Goal: Task Accomplishment & Management: Manage account settings

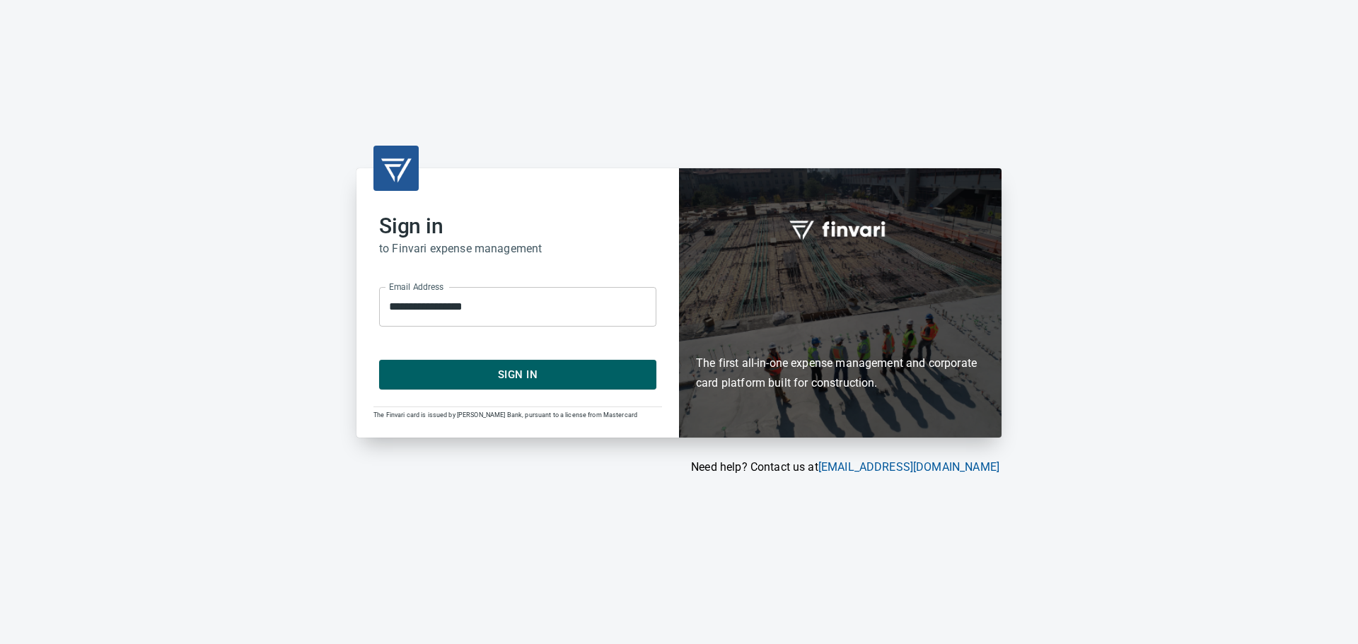
click at [528, 378] on span "Sign In" at bounding box center [518, 375] width 246 height 18
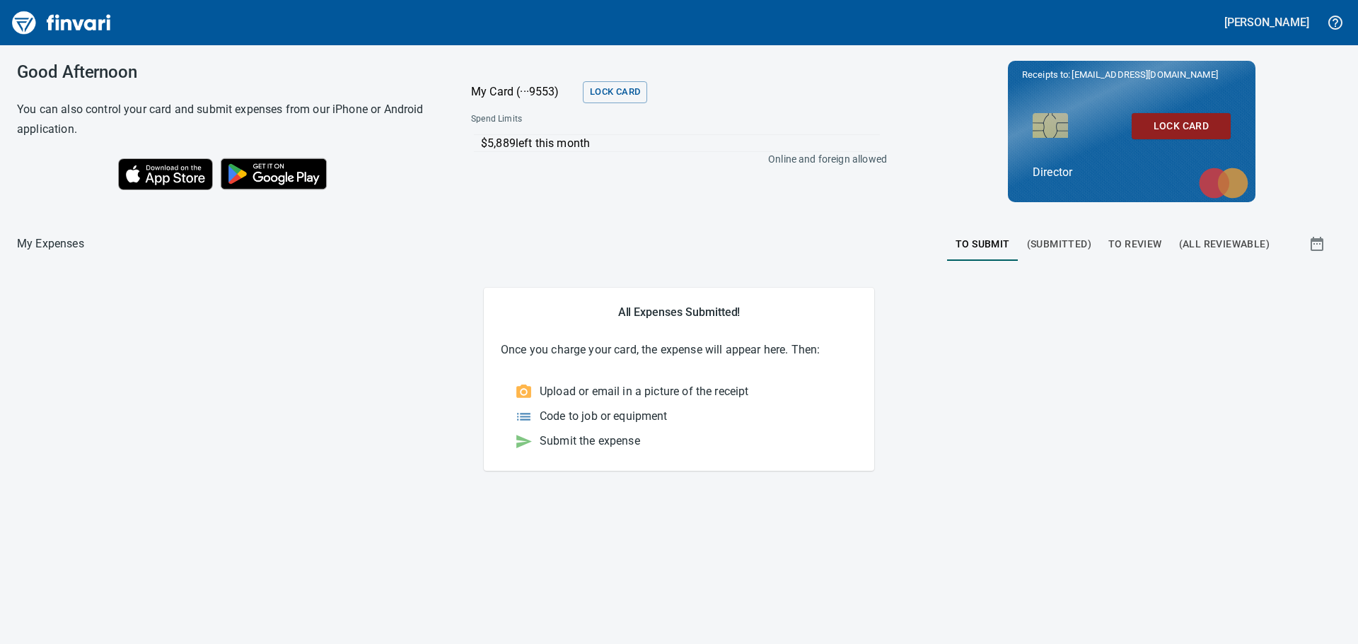
click at [1134, 243] on span "To Review" at bounding box center [1135, 244] width 54 height 18
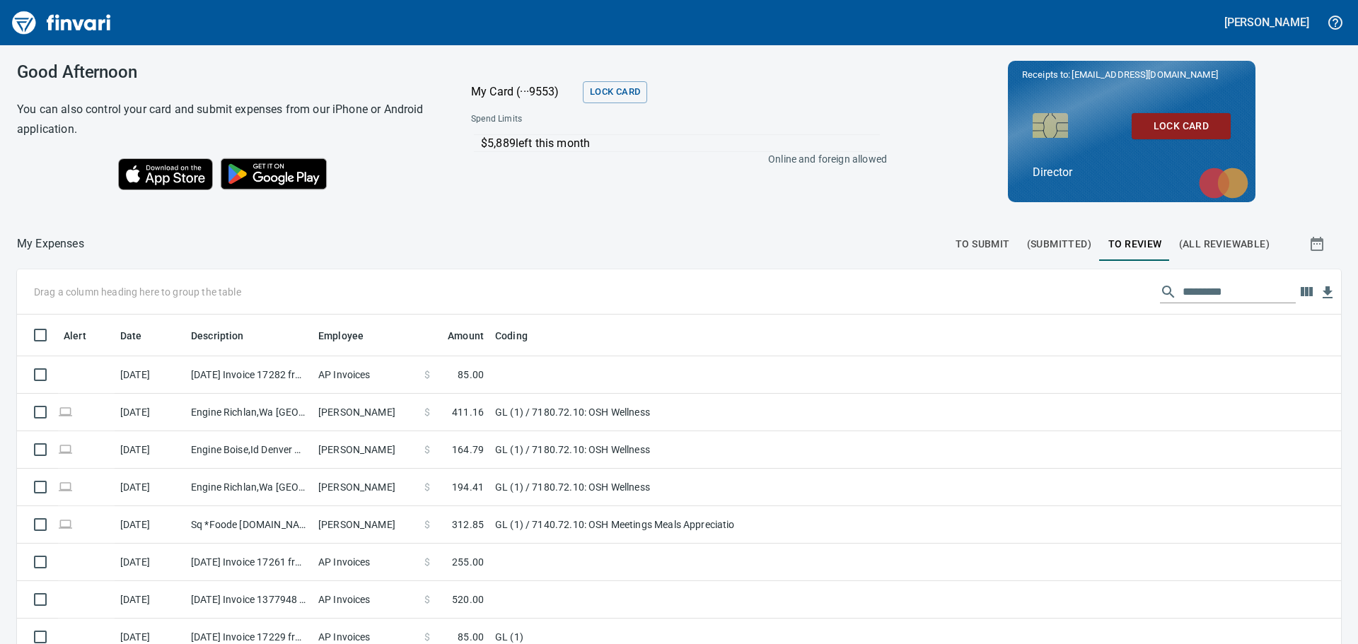
scroll to position [478, 1292]
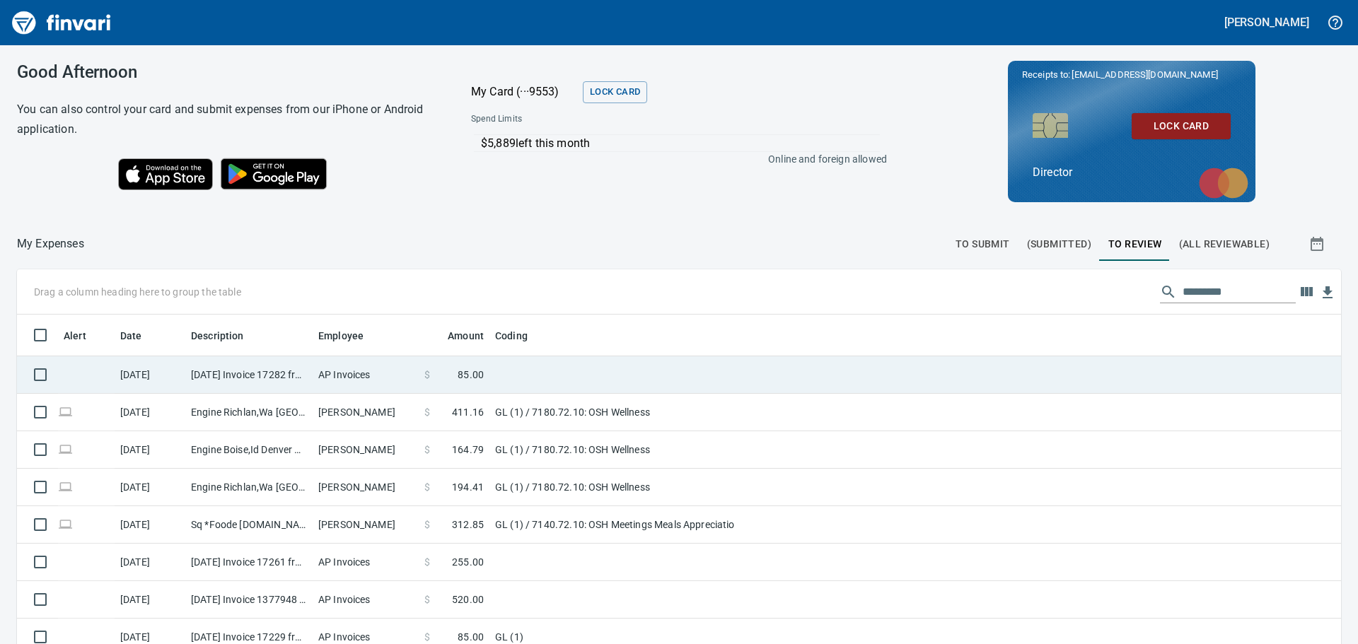
click at [229, 368] on td "[DATE] Invoice 17282 from [PERSON_NAME] NP dba NW Testing Drug Screens & Physic…" at bounding box center [248, 374] width 127 height 37
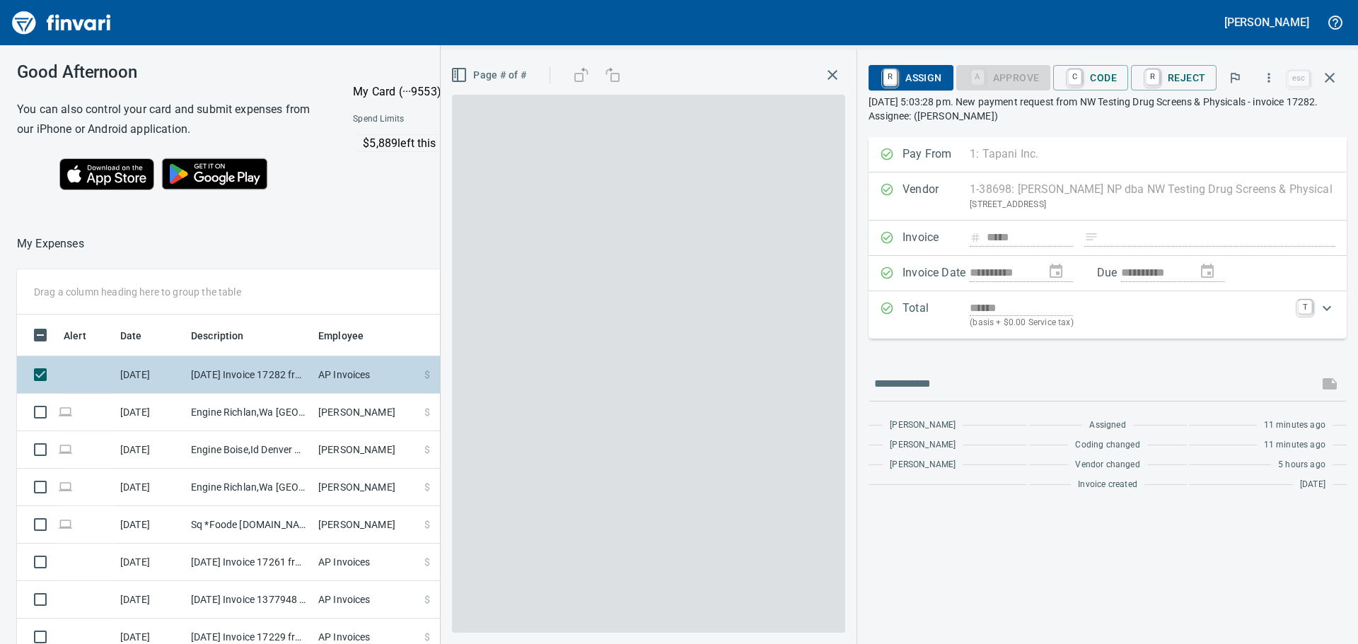
scroll to position [478, 938]
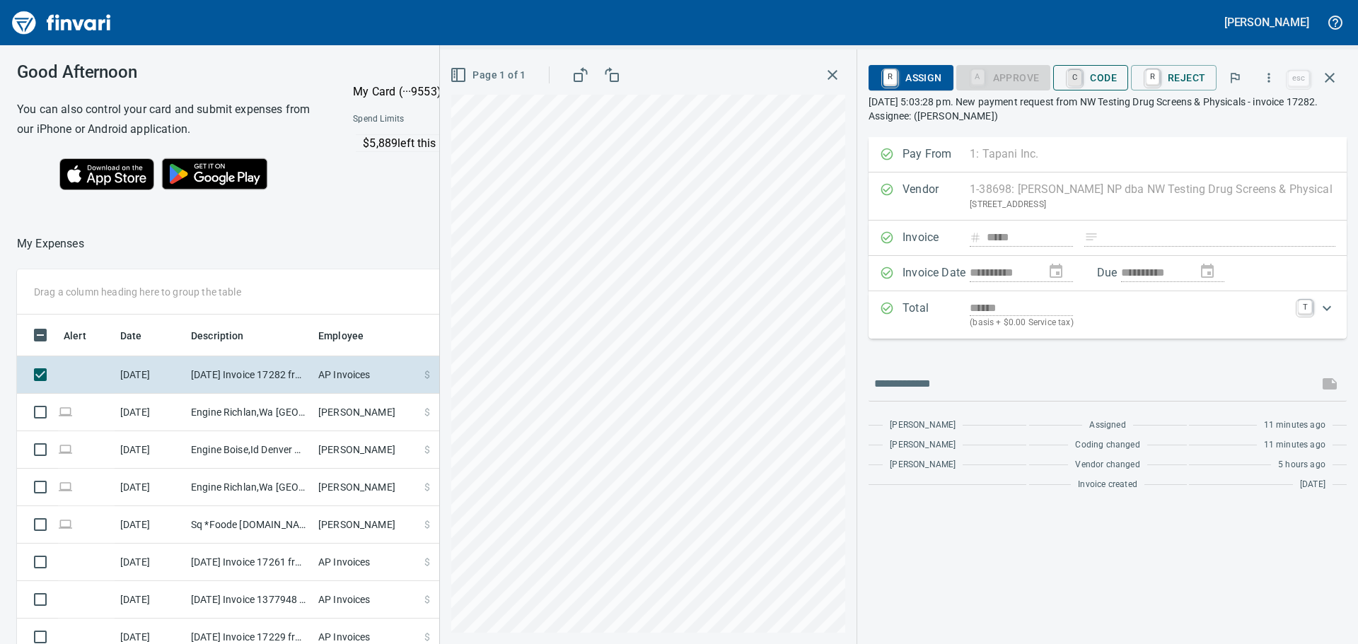
click at [1068, 76] on link "C" at bounding box center [1074, 78] width 13 height 16
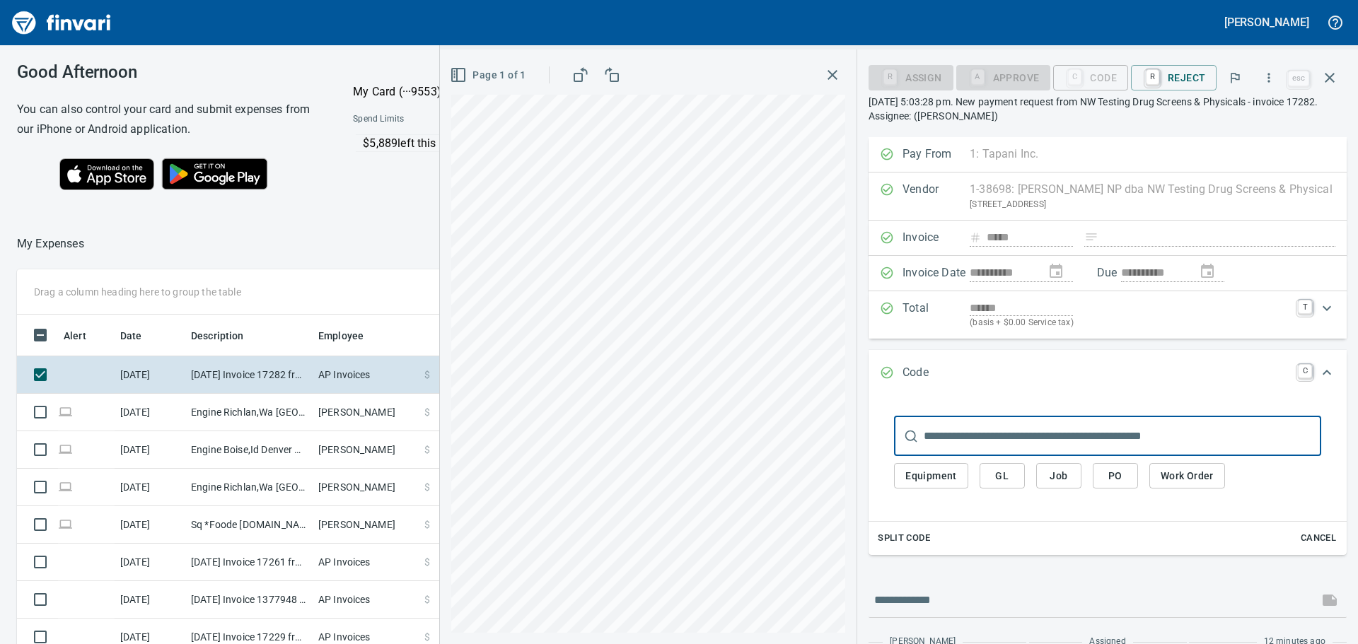
click at [979, 479] on button "GL" at bounding box center [1001, 476] width 45 height 26
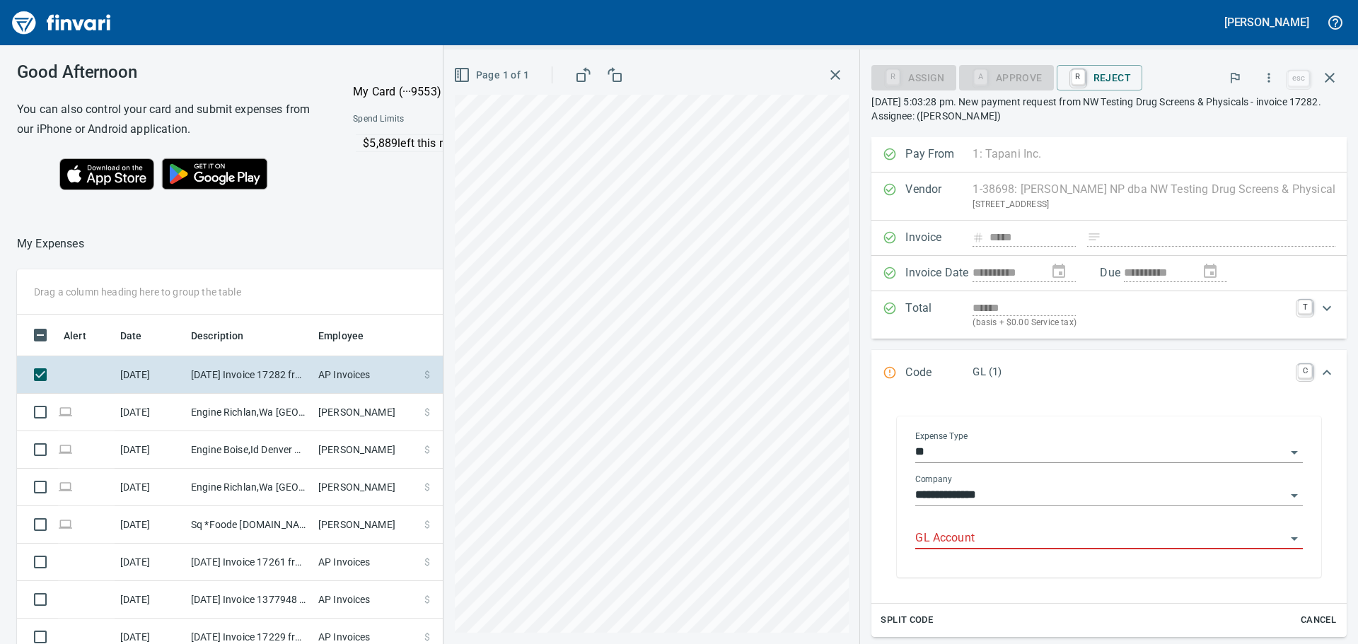
click at [928, 538] on input "GL Account" at bounding box center [1100, 539] width 371 height 20
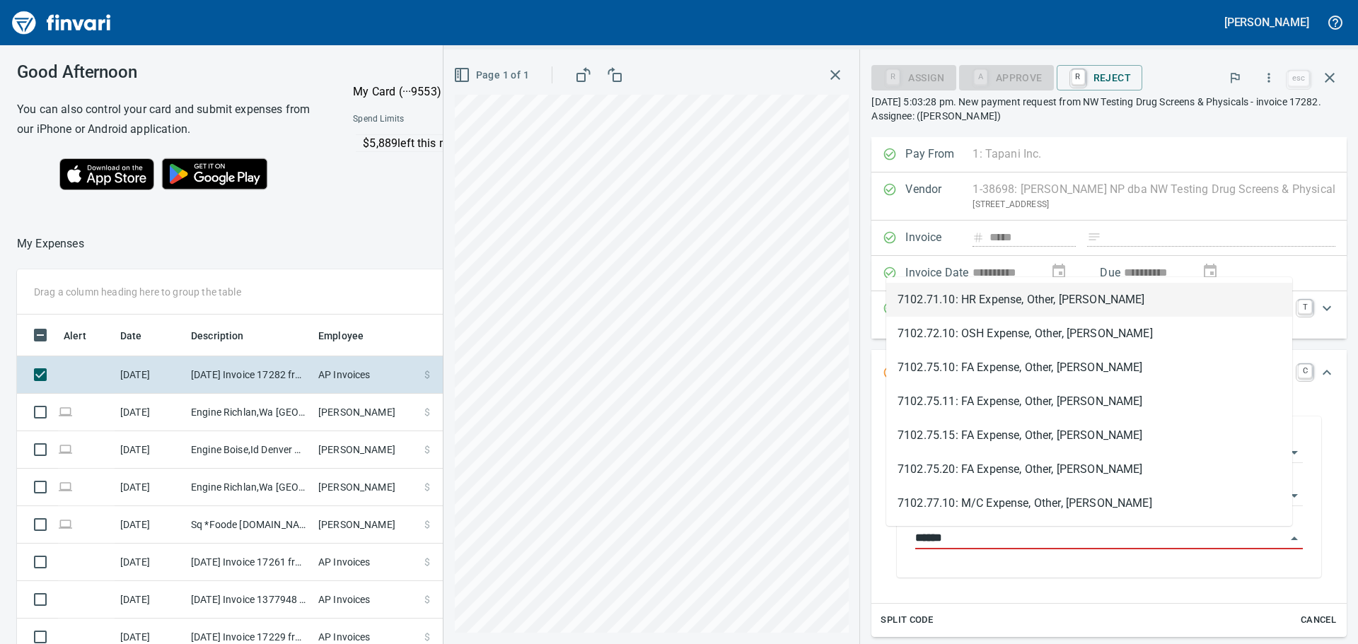
click at [1006, 303] on li "7102.71.10: HR Expense, Other, [PERSON_NAME]" at bounding box center [1089, 300] width 406 height 34
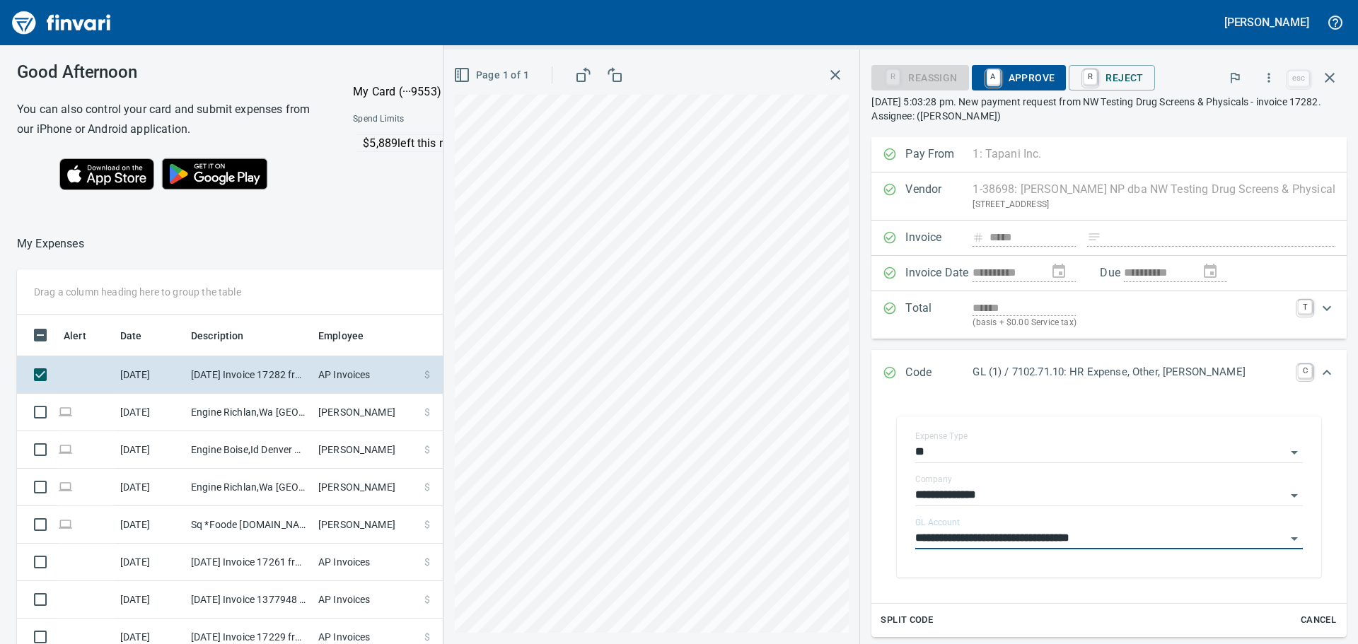
type input "**********"
click at [992, 76] on span "A Approve" at bounding box center [1019, 78] width 72 height 24
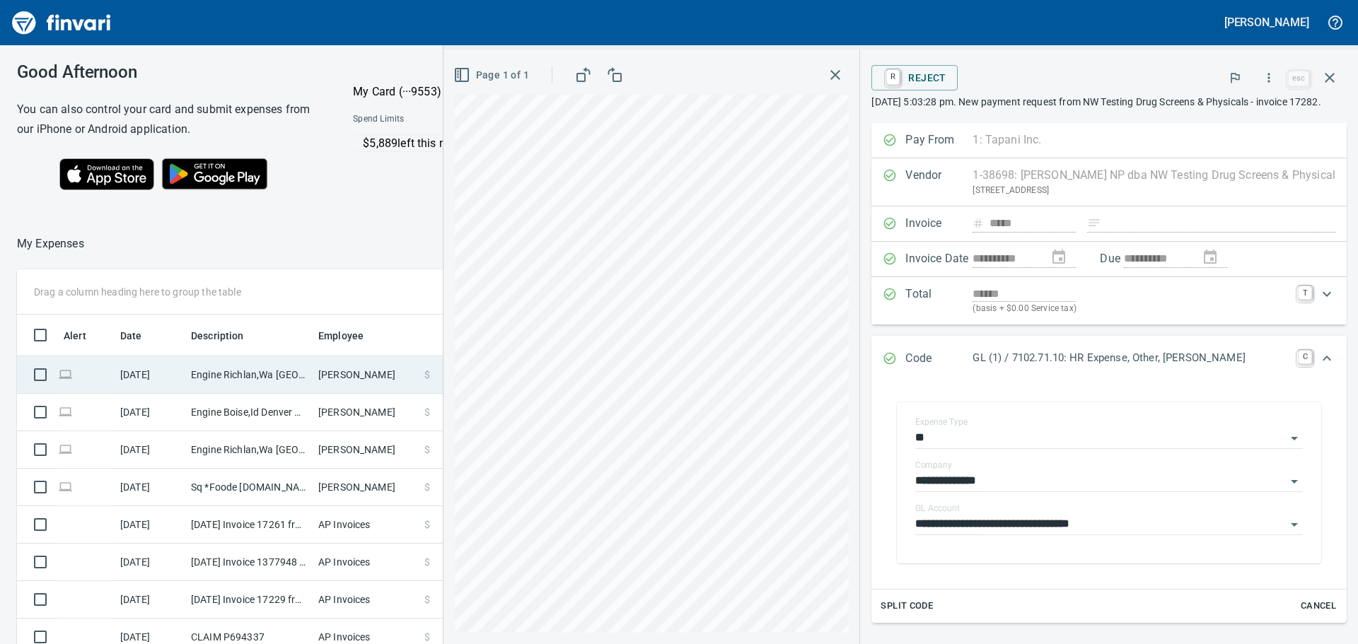
click at [225, 373] on td "Engine Richlan,Wa [GEOGRAPHIC_DATA] CO" at bounding box center [248, 374] width 127 height 37
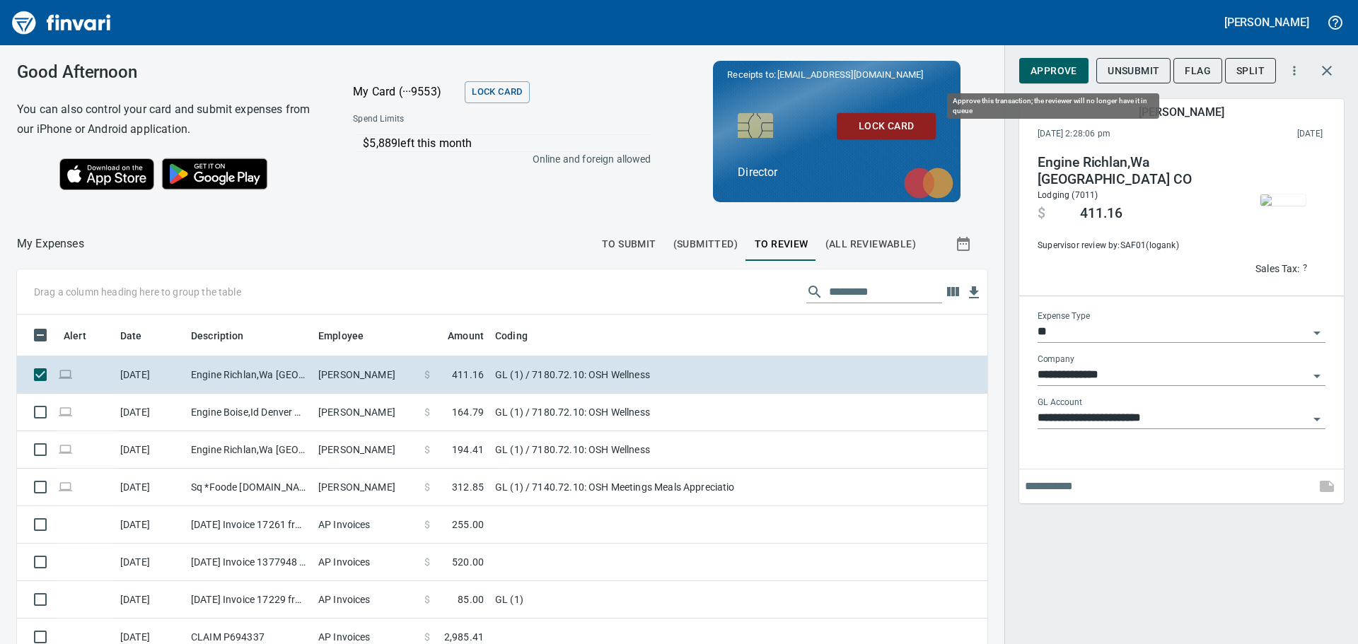
scroll to position [478, 938]
click at [1316, 418] on icon "Open" at bounding box center [1316, 420] width 7 height 4
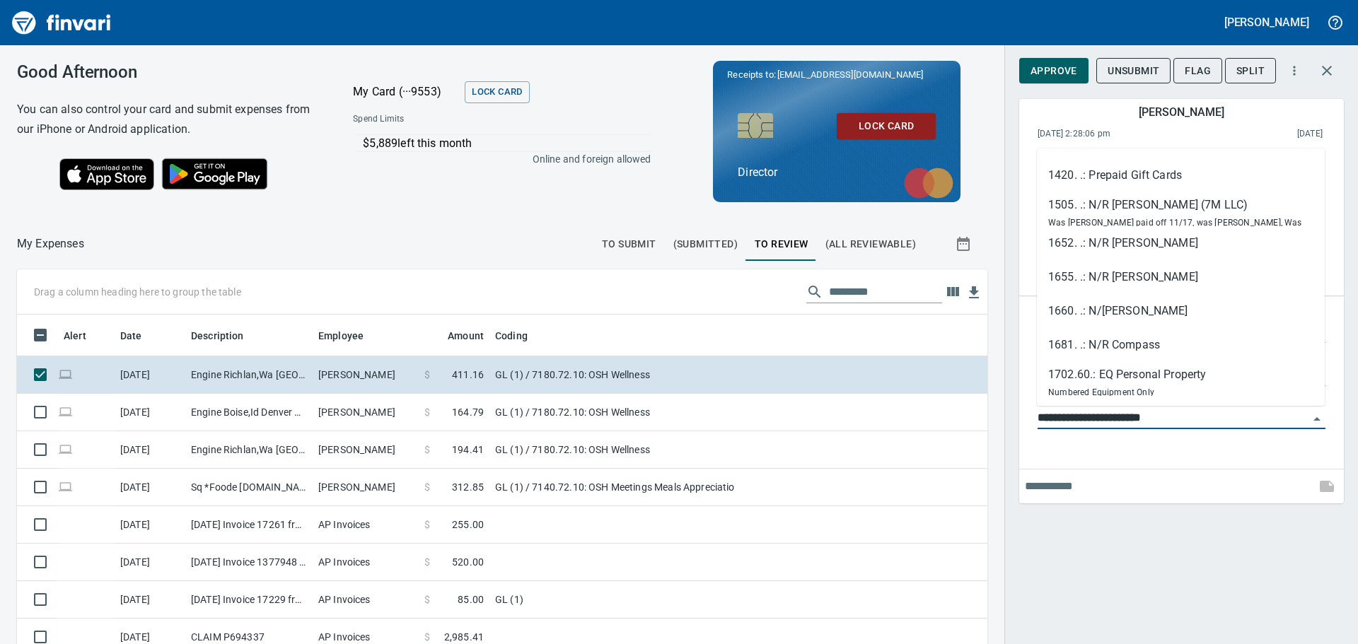
scroll to position [0, 0]
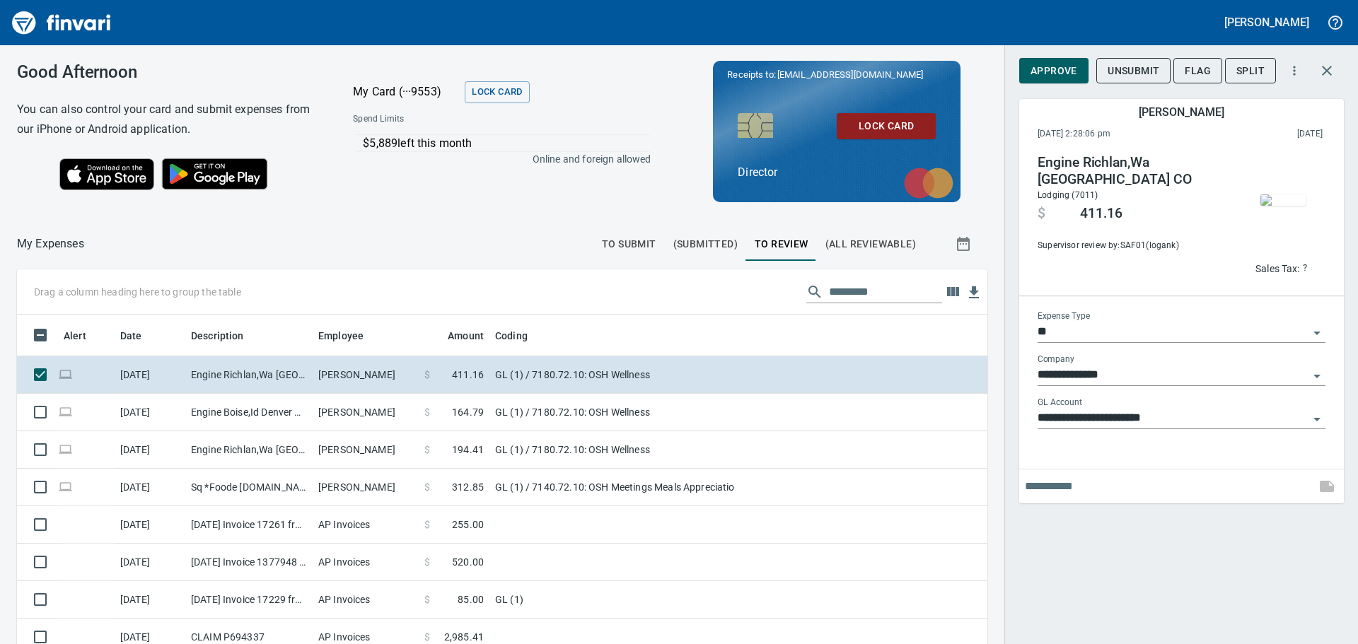
click at [1049, 71] on span "Approve" at bounding box center [1053, 71] width 47 height 18
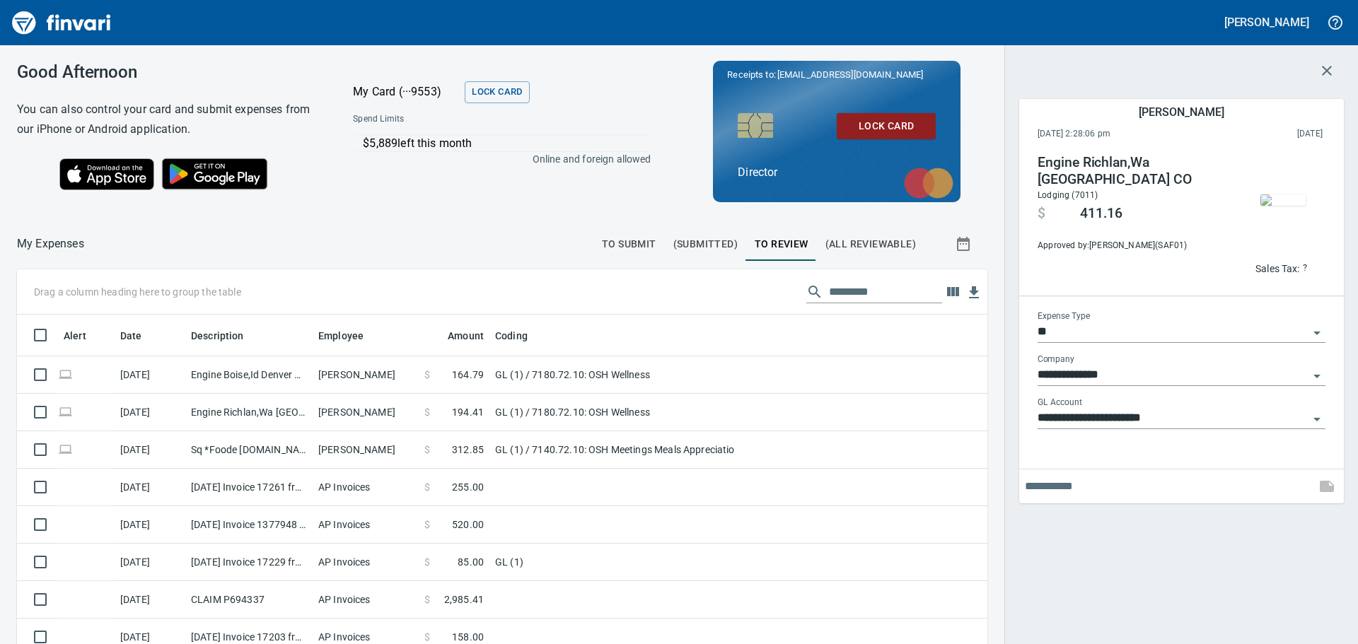
scroll to position [478, 938]
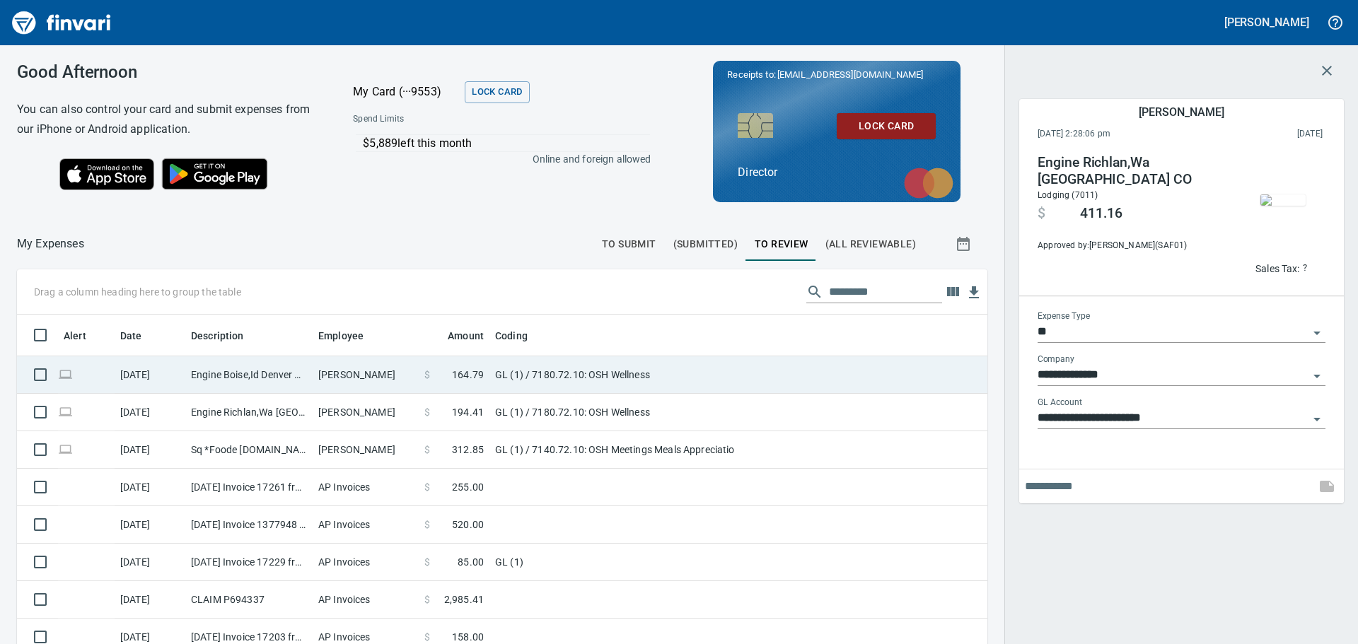
click at [363, 373] on td "[PERSON_NAME]" at bounding box center [366, 374] width 106 height 37
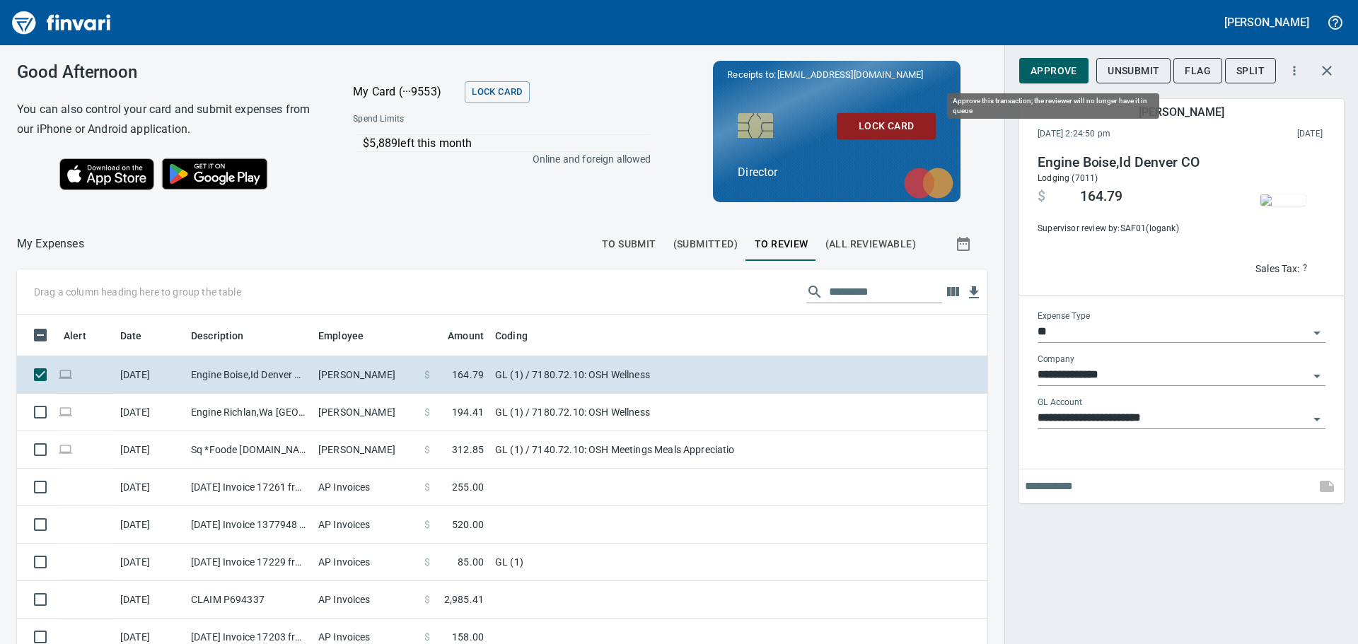
click at [1059, 71] on span "Approve" at bounding box center [1053, 71] width 47 height 18
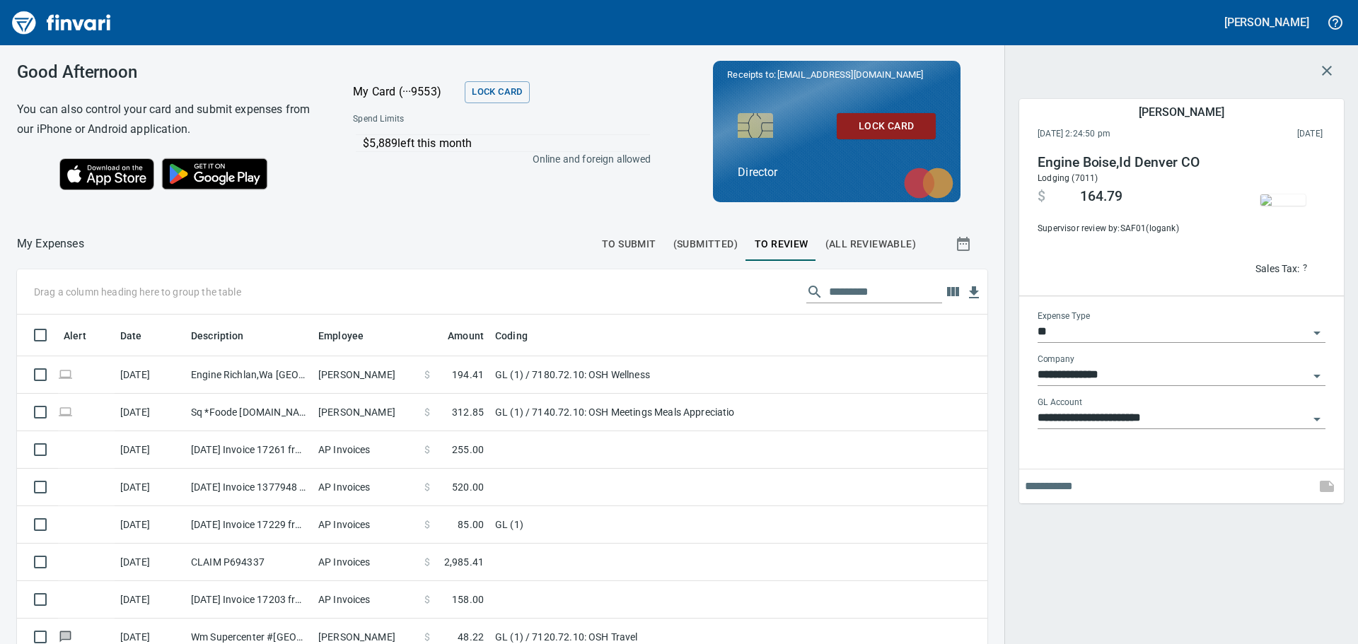
scroll to position [478, 938]
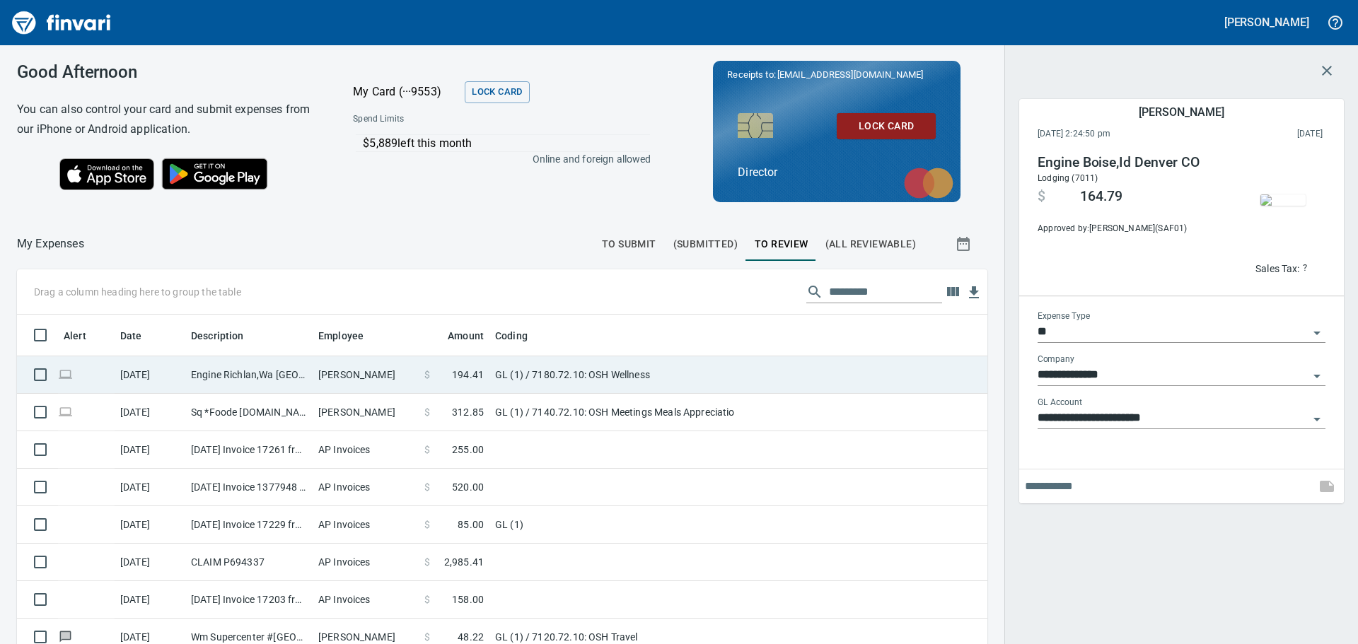
click at [395, 371] on td "[PERSON_NAME]" at bounding box center [366, 374] width 106 height 37
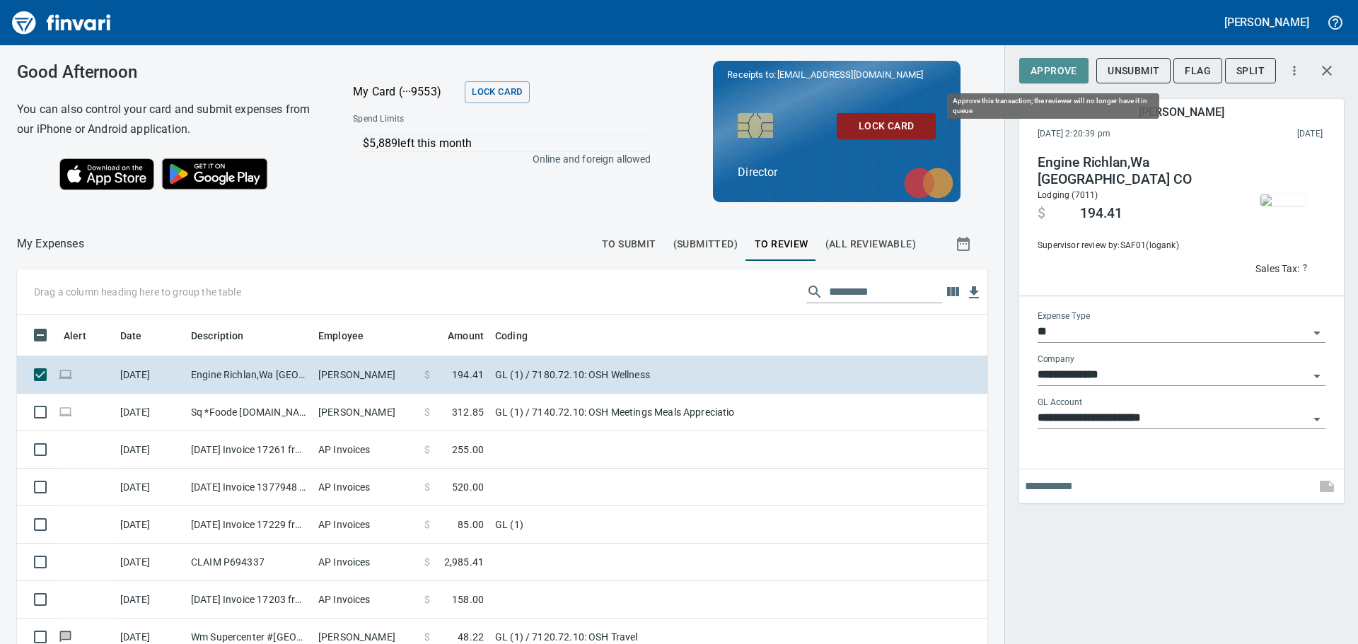
click at [1073, 67] on span "Approve" at bounding box center [1053, 71] width 47 height 18
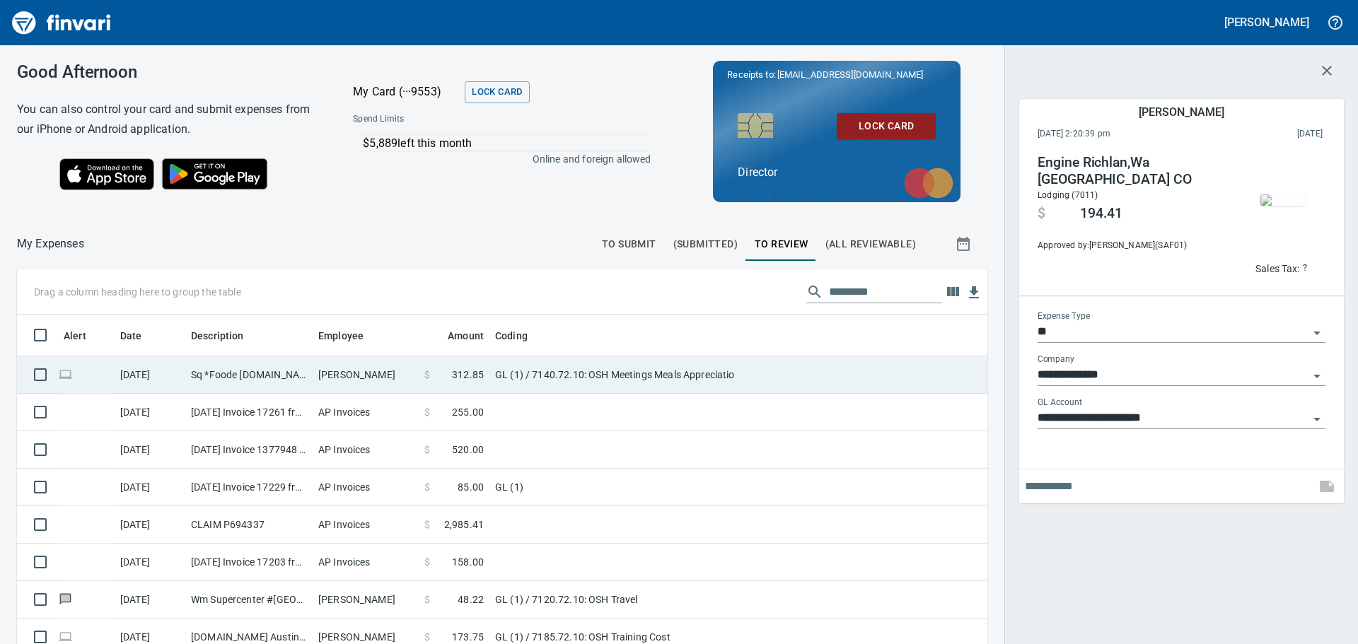
scroll to position [478, 938]
click at [339, 375] on td "[PERSON_NAME]" at bounding box center [366, 374] width 106 height 37
type input "**********"
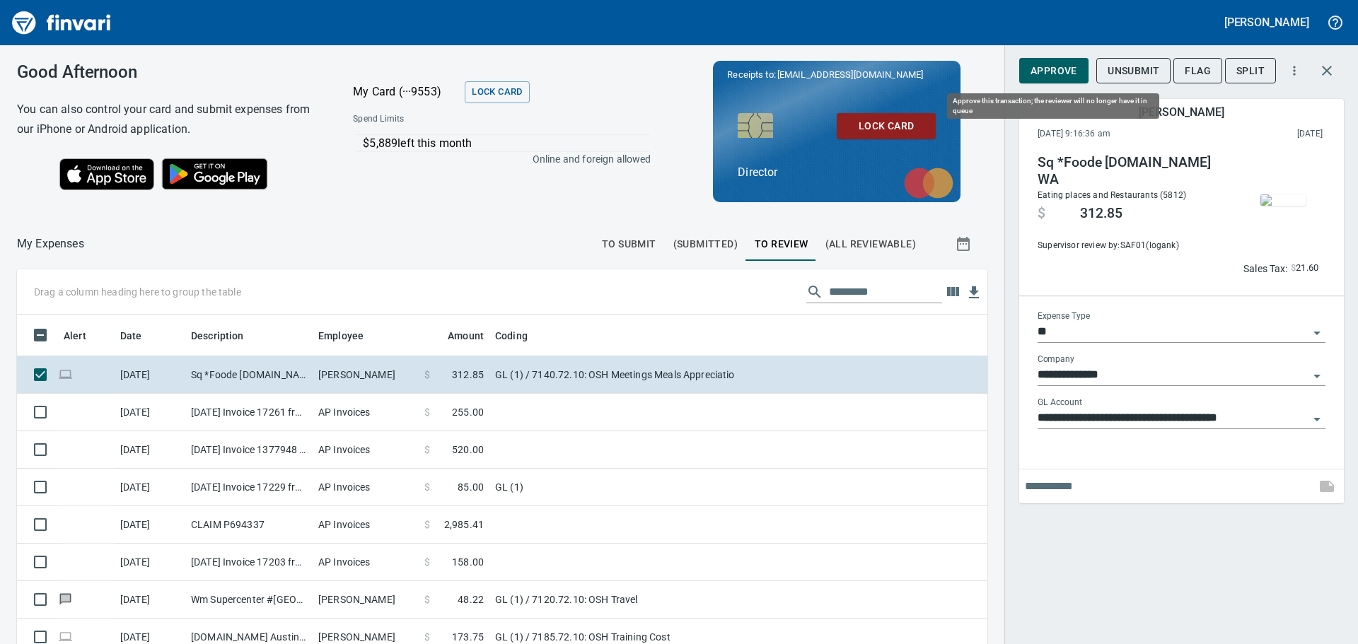
scroll to position [478, 938]
click at [1059, 66] on span "Approve" at bounding box center [1053, 71] width 47 height 18
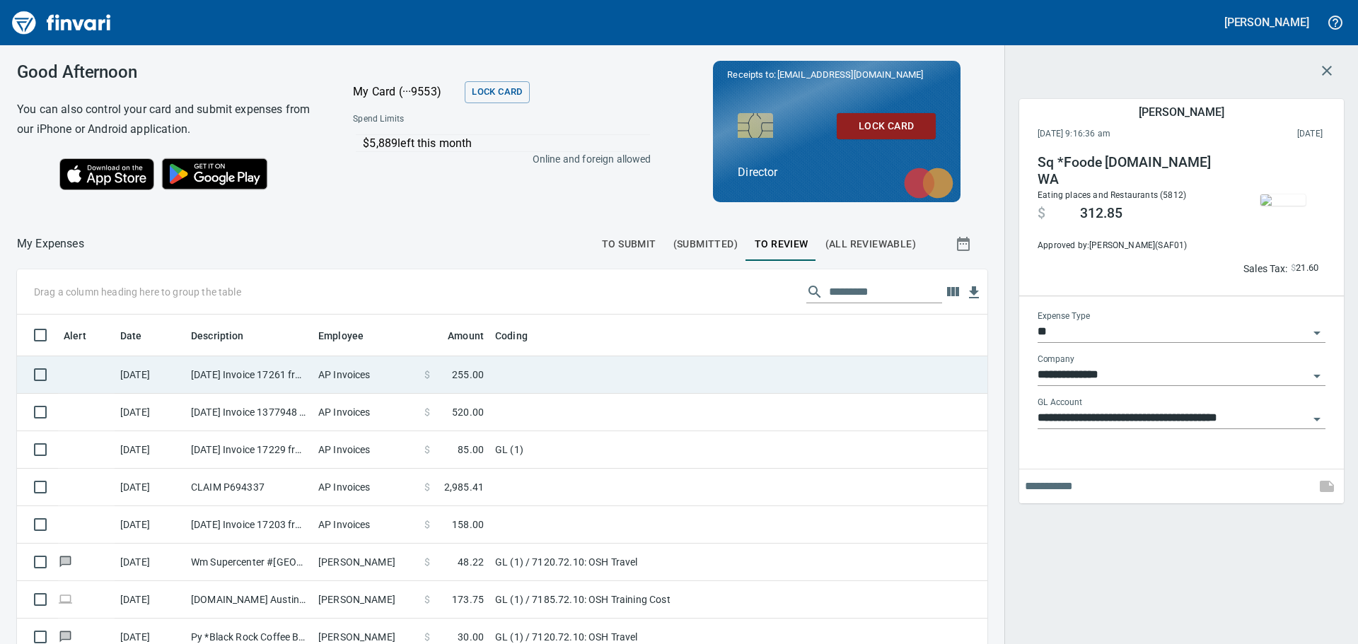
click at [306, 373] on td "[DATE] Invoice 17261 from [PERSON_NAME] NP dba NW Testing Drug Screens & Physic…" at bounding box center [248, 374] width 127 height 37
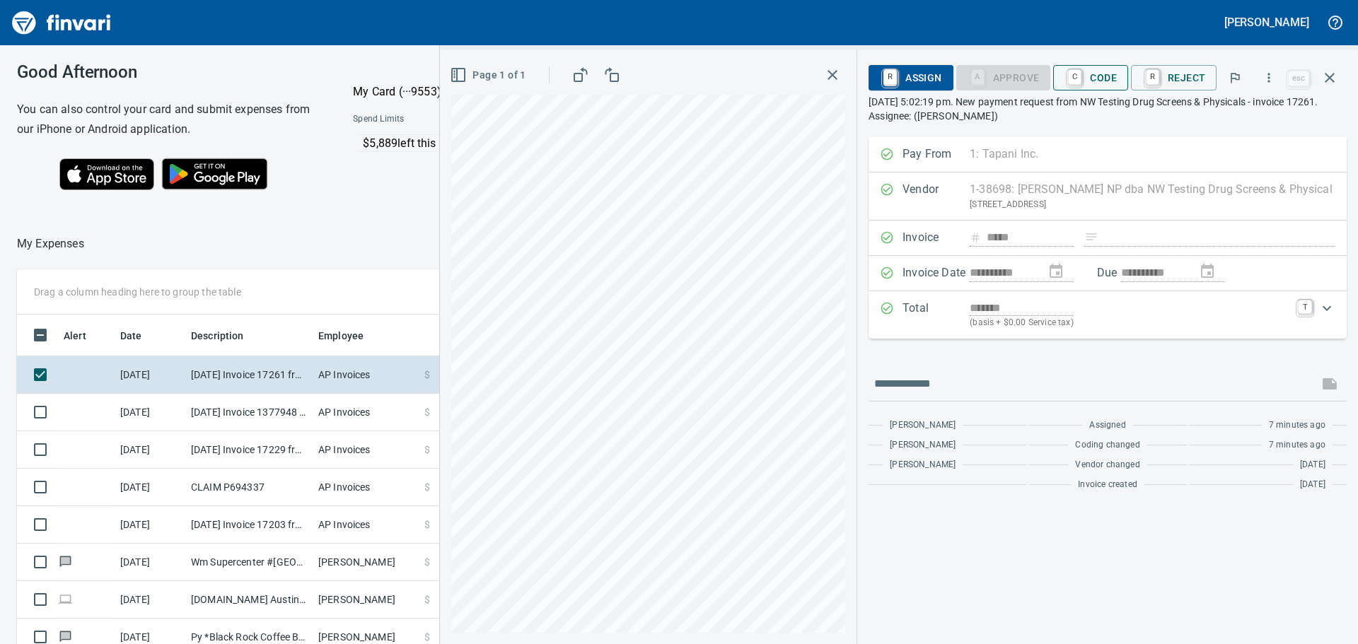
click at [1085, 82] on span "C Code" at bounding box center [1090, 78] width 52 height 24
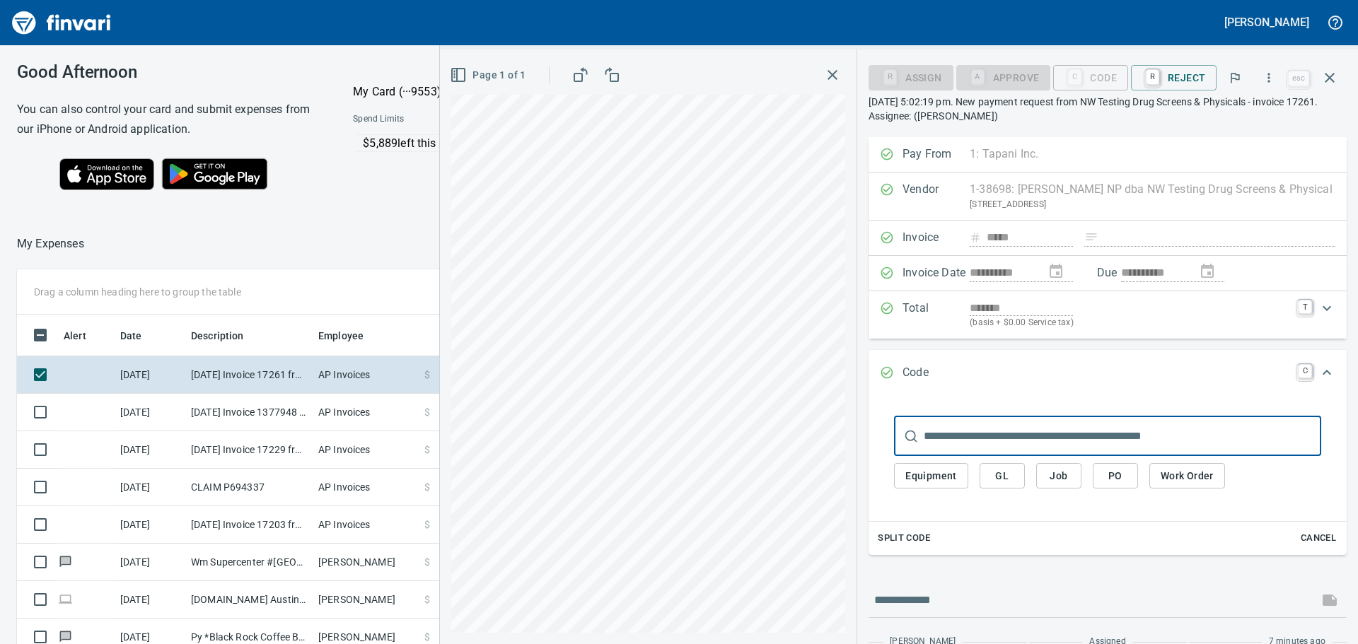
scroll to position [478, 949]
click at [991, 470] on span "GL" at bounding box center [1002, 476] width 23 height 18
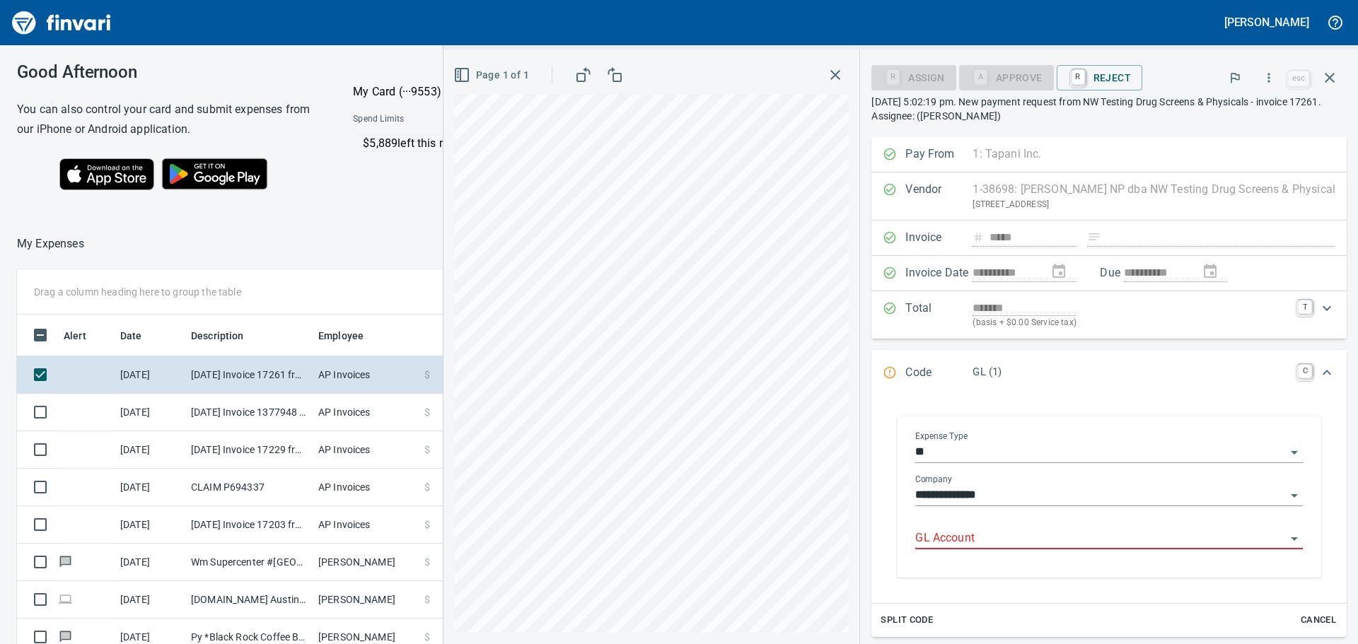
click at [915, 540] on input "GL Account" at bounding box center [1100, 539] width 371 height 20
click at [960, 576] on li "7102.71.10: HR Expense, Other, [PERSON_NAME]" at bounding box center [1089, 575] width 406 height 34
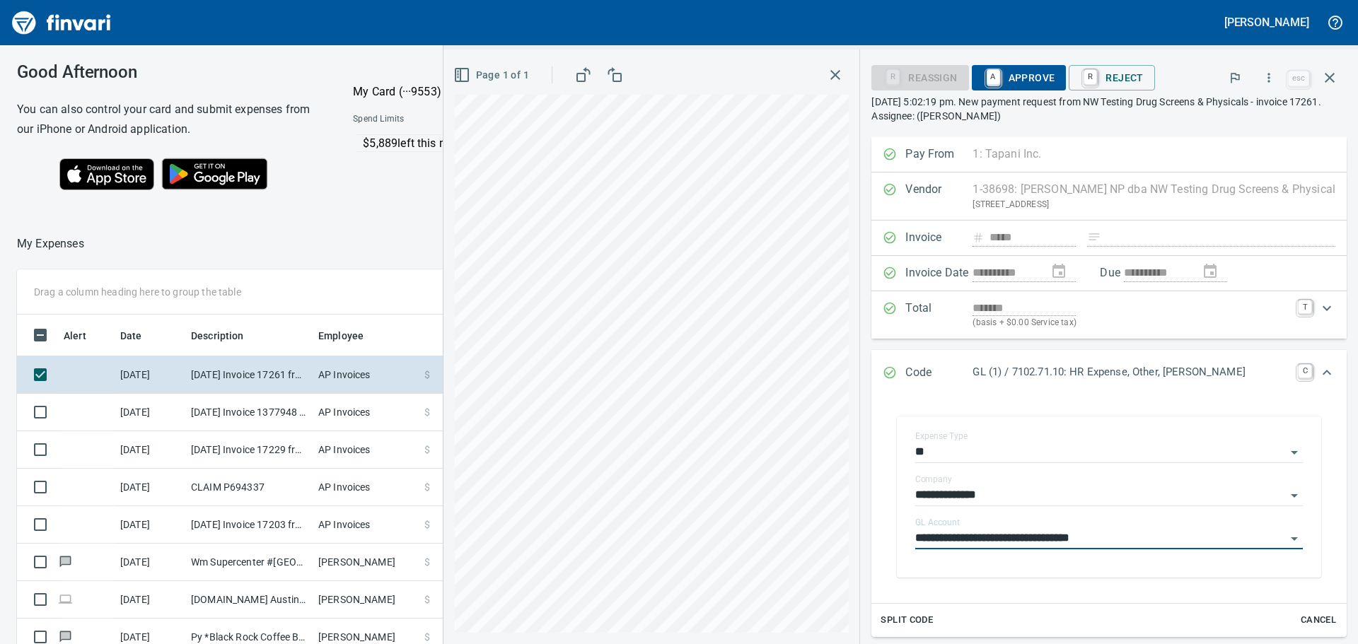
type input "**********"
click at [991, 80] on span "A Approve" at bounding box center [1019, 78] width 72 height 24
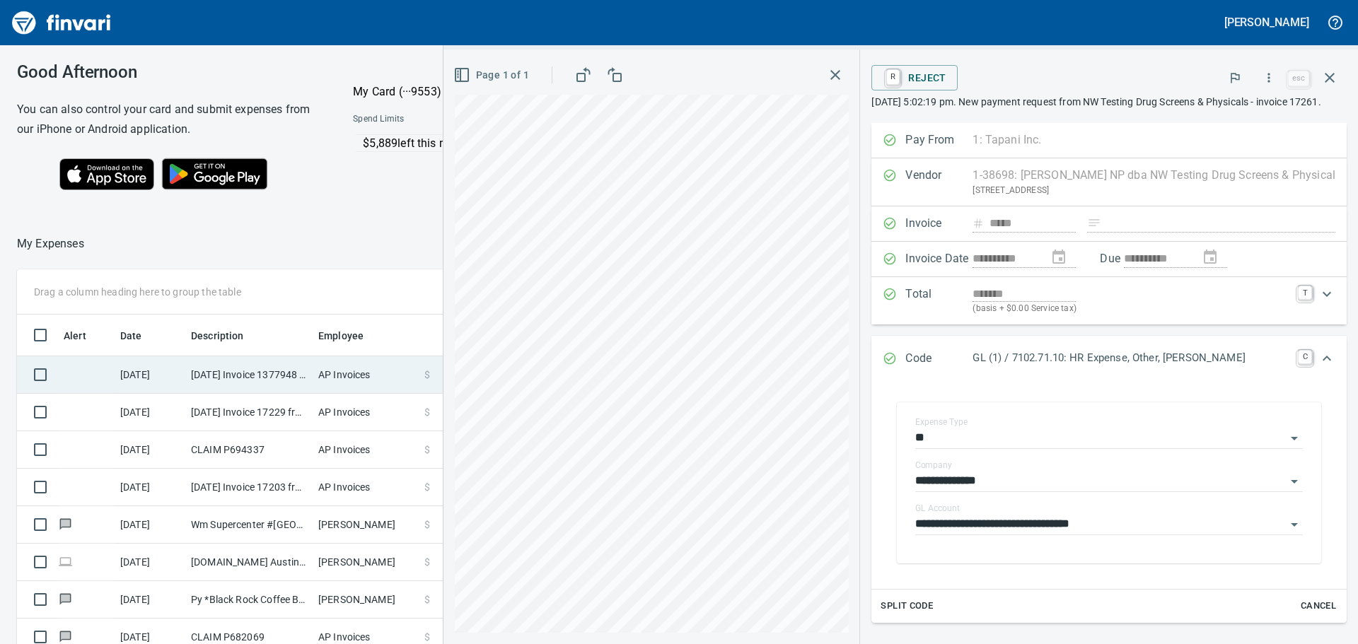
click at [232, 368] on td "[DATE] Invoice 1377948 from American Benefits Group (1-30666)" at bounding box center [248, 374] width 127 height 37
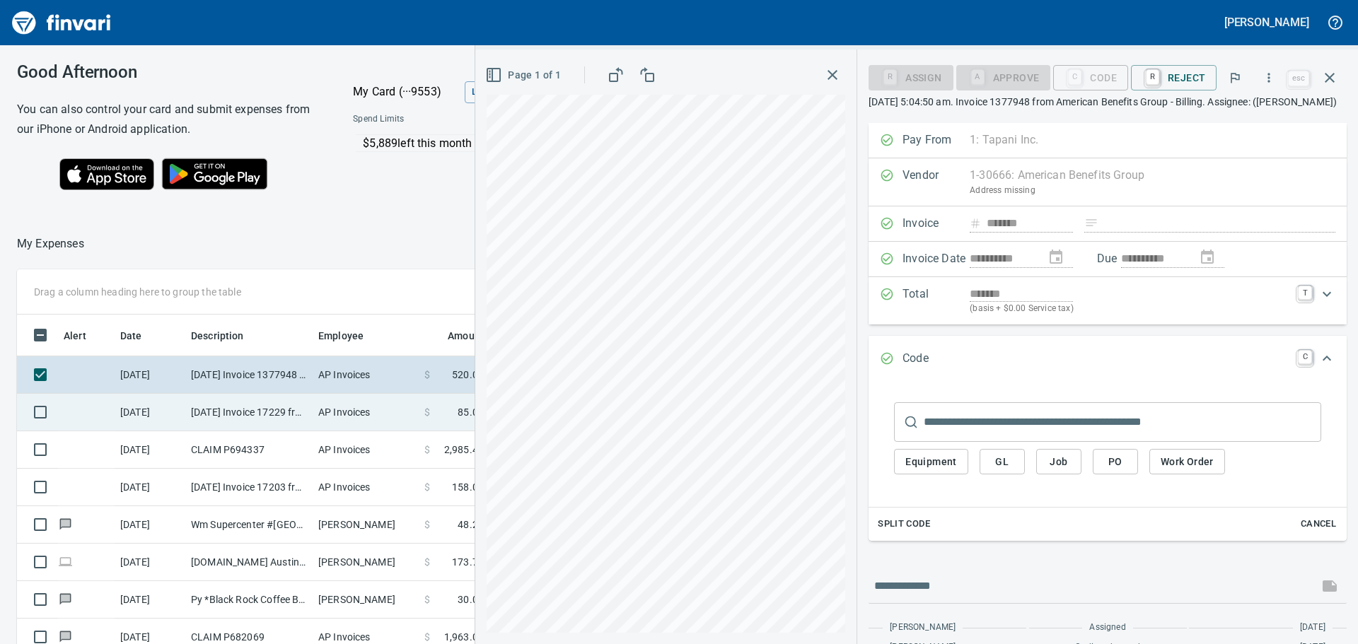
click at [240, 408] on td "[DATE] Invoice 17229 from [PERSON_NAME] NP dba NW Testing Drug Screens & Physic…" at bounding box center [248, 412] width 127 height 37
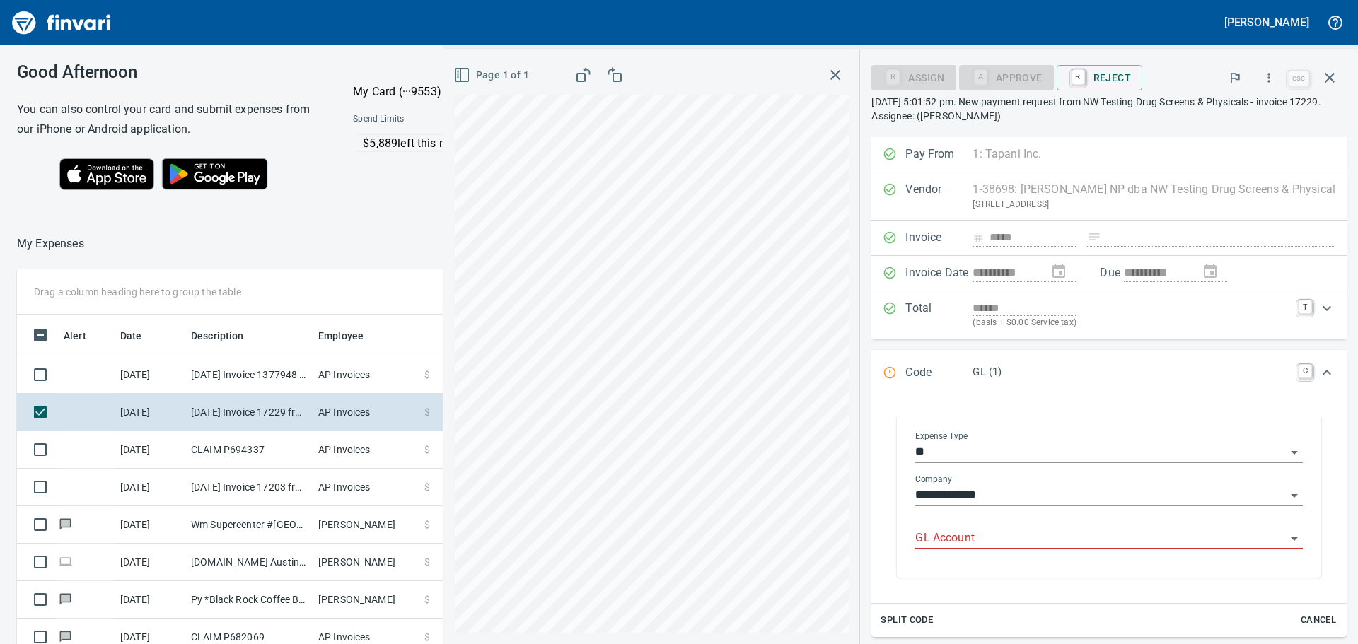
scroll to position [478, 949]
click at [938, 535] on input "GL Account" at bounding box center [1100, 539] width 371 height 20
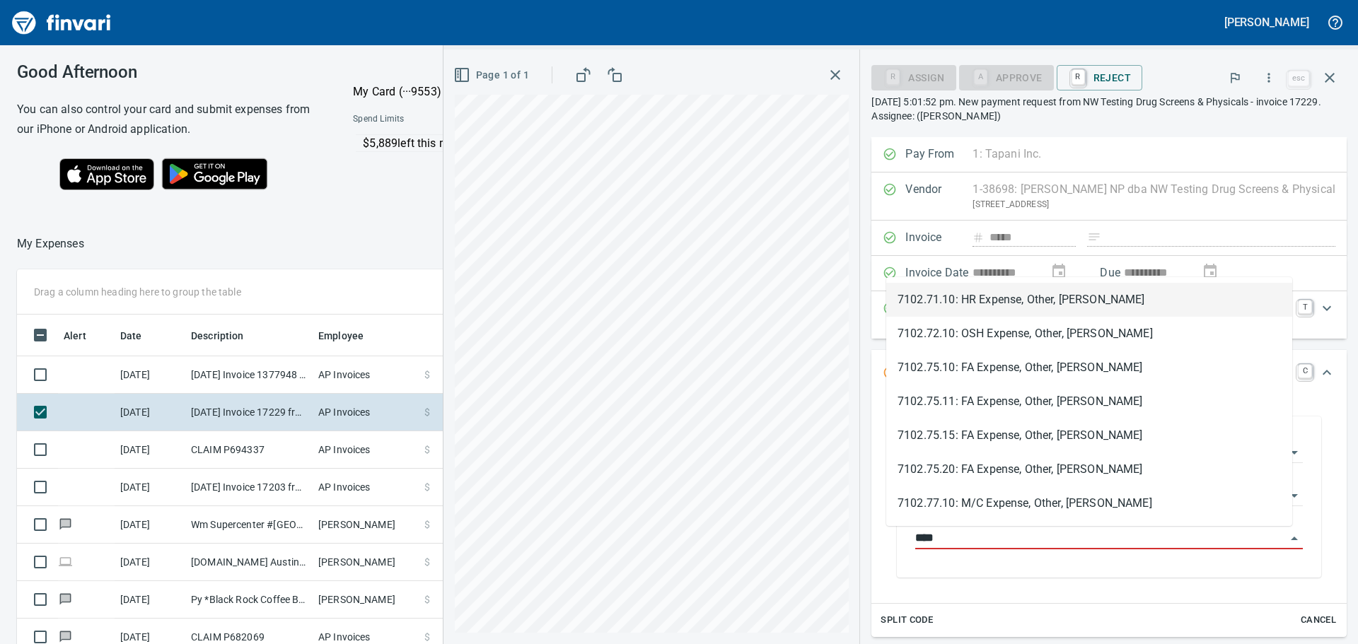
click at [977, 305] on li "7102.71.10: HR Expense, Other, [PERSON_NAME]" at bounding box center [1089, 300] width 406 height 34
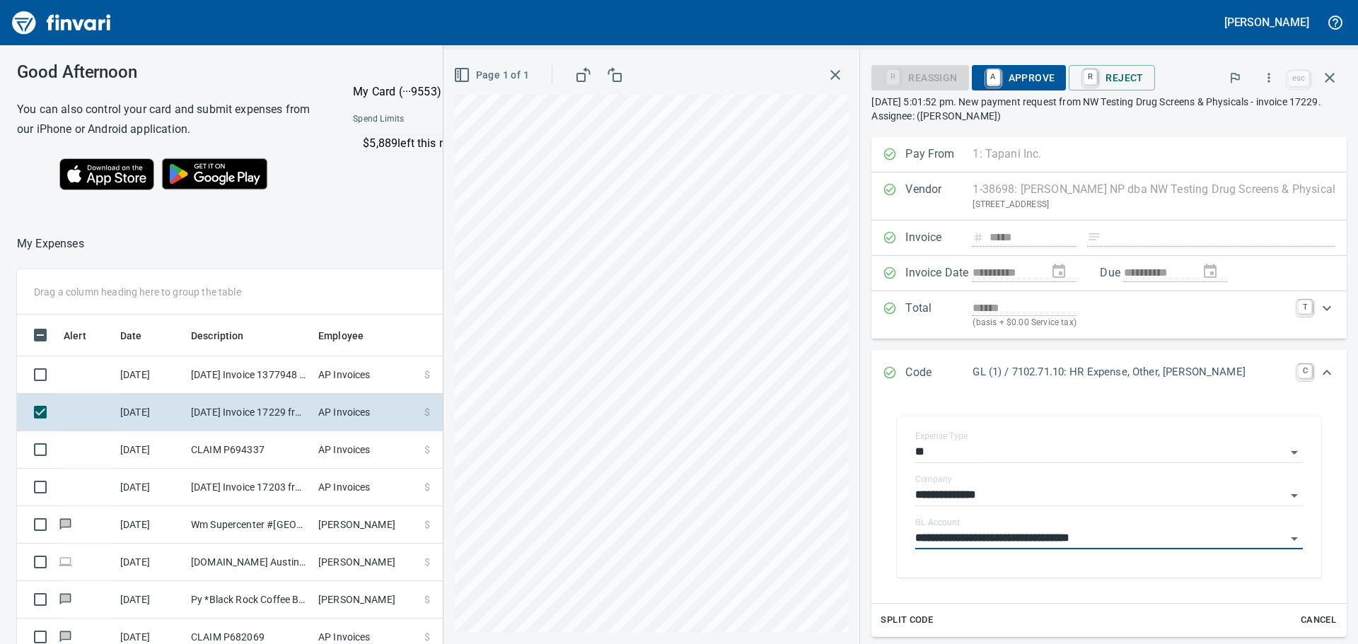
type input "**********"
click at [995, 74] on span "A Approve" at bounding box center [1019, 78] width 72 height 24
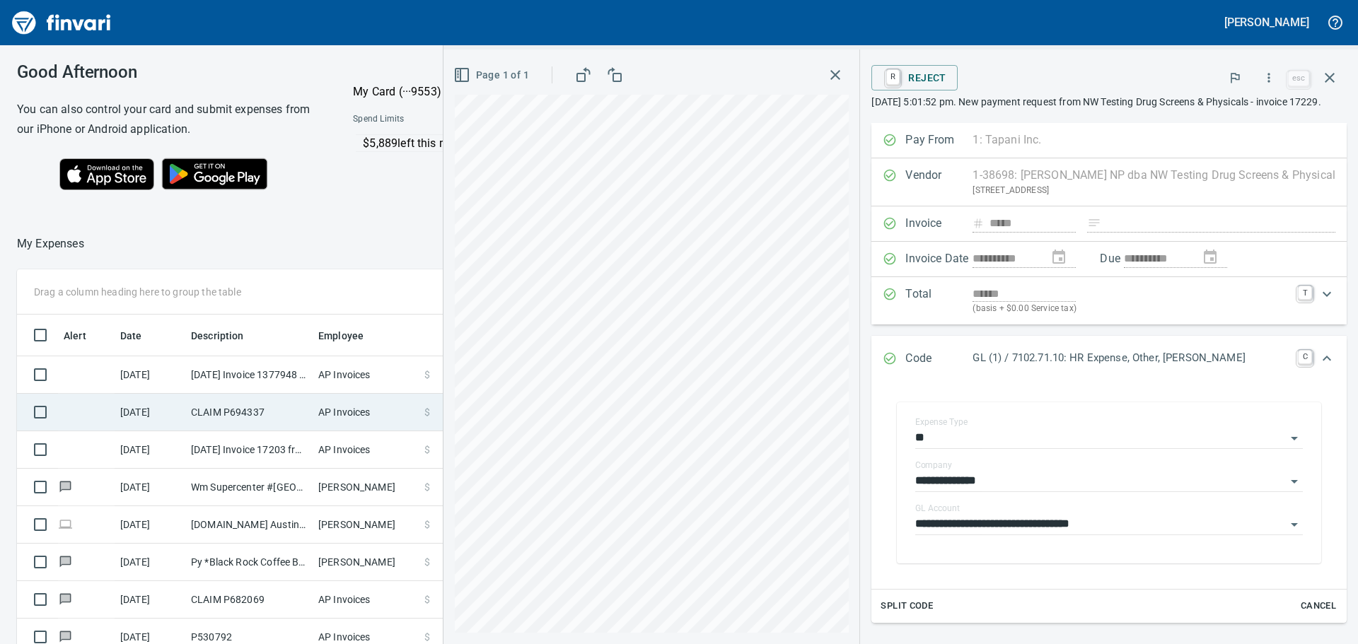
click at [225, 413] on td "CLAIM P694337" at bounding box center [248, 412] width 127 height 37
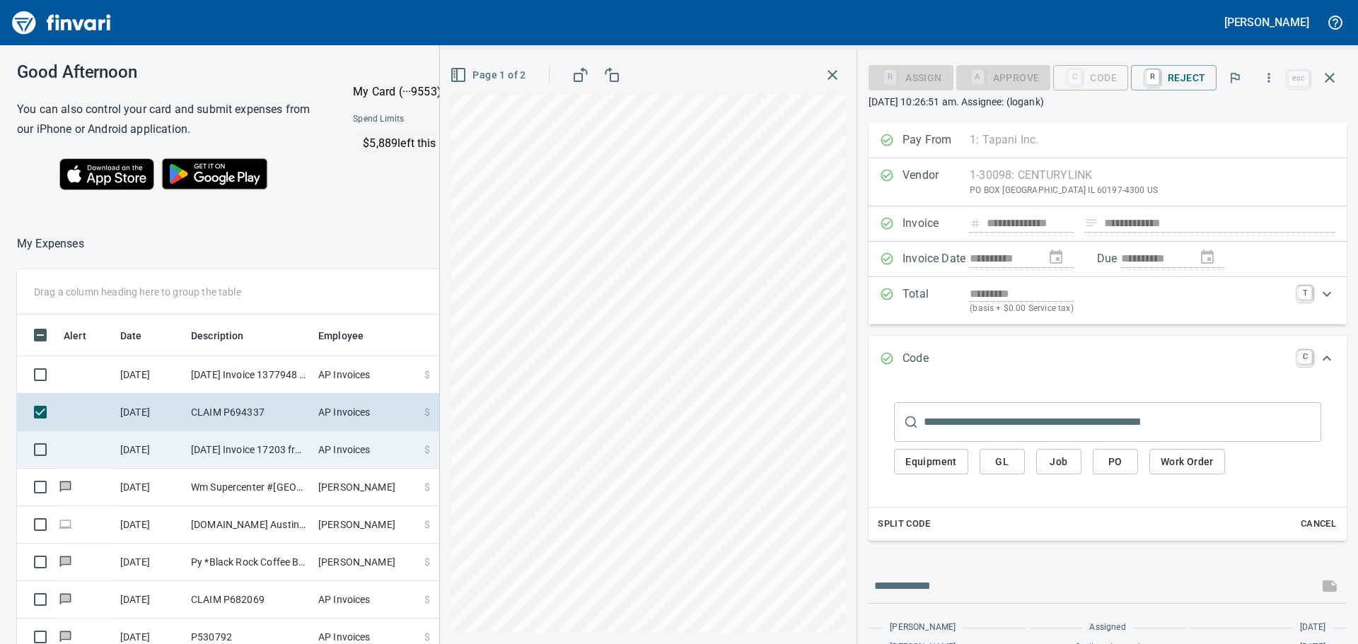
click at [228, 448] on td "[DATE] Invoice 17203 from [PERSON_NAME] NP dba NW Testing Drug Screens & Physic…" at bounding box center [248, 449] width 127 height 37
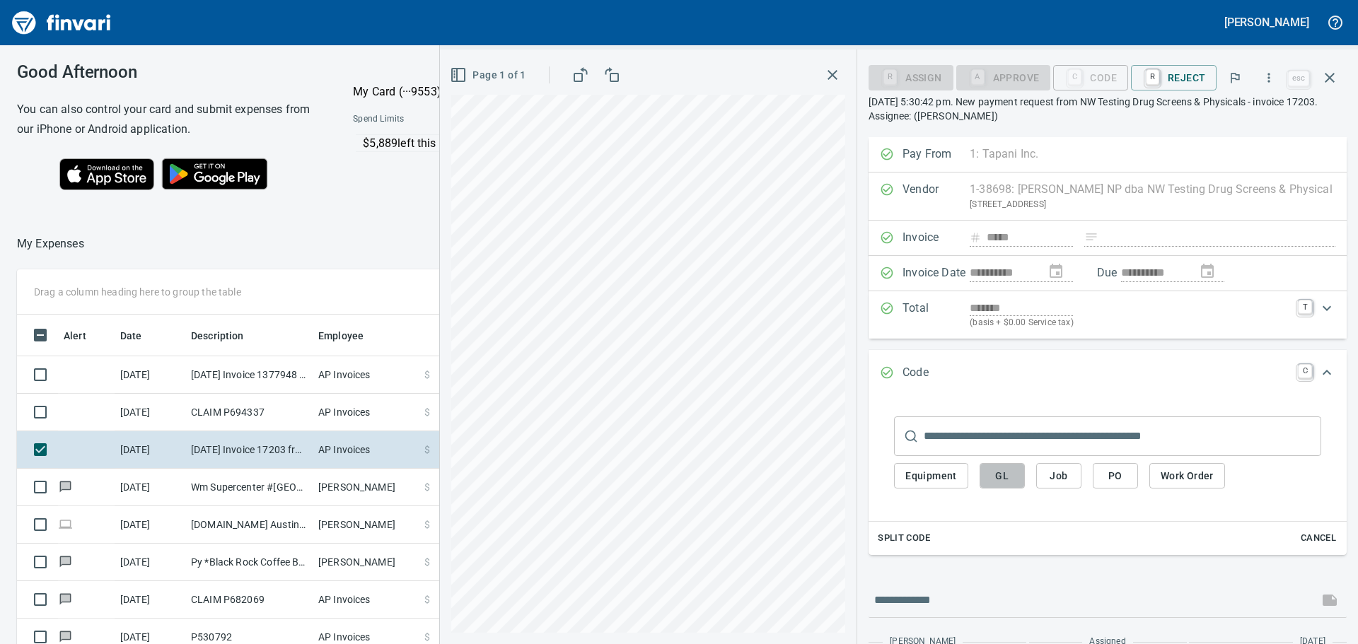
click at [991, 477] on span "GL" at bounding box center [1002, 476] width 23 height 18
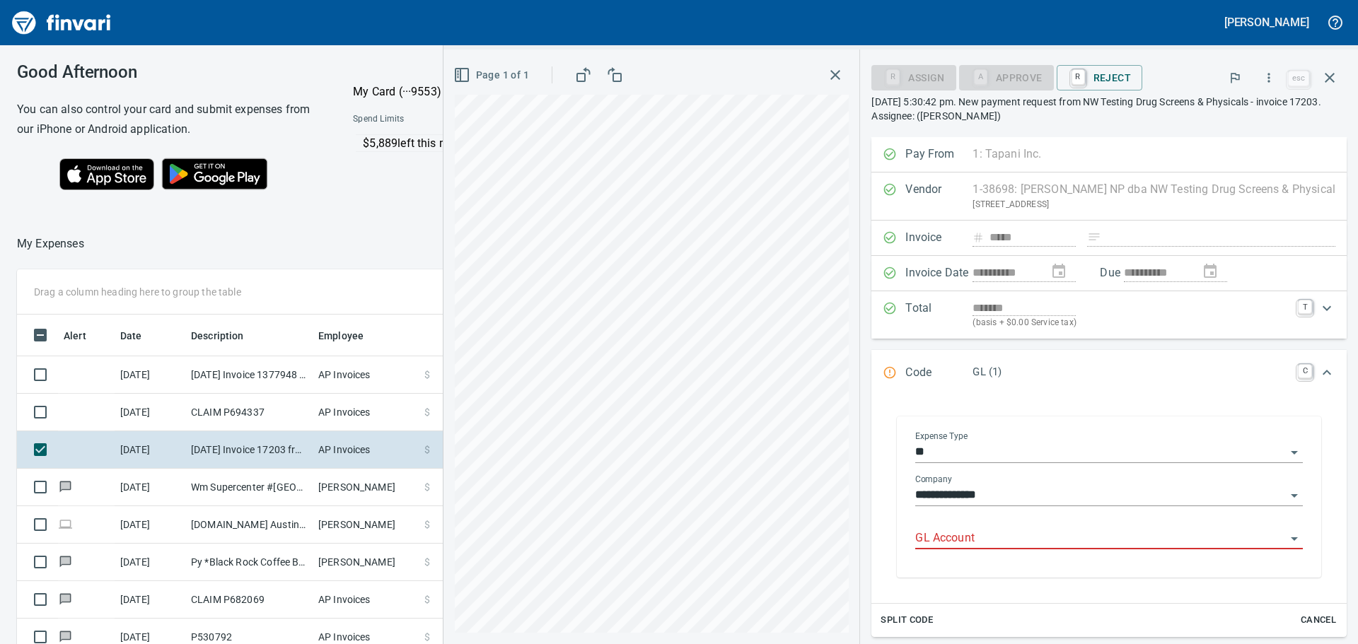
click at [915, 534] on input "GL Account" at bounding box center [1100, 539] width 371 height 20
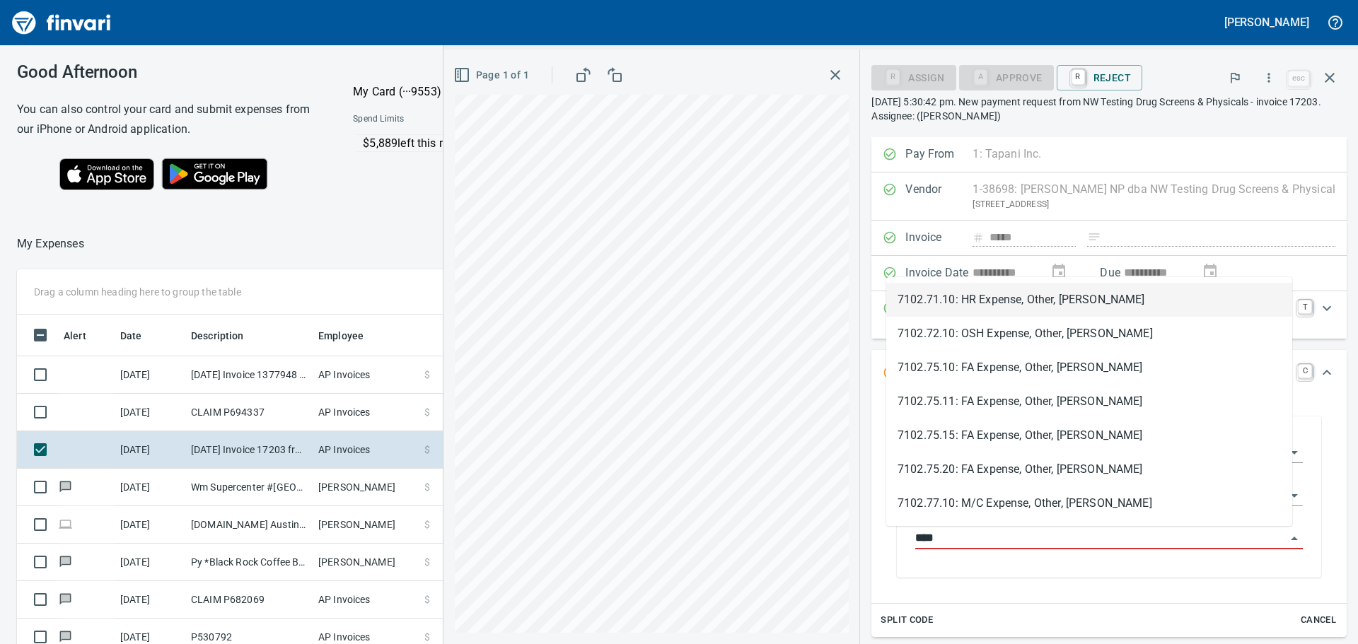
scroll to position [478, 949]
click at [981, 301] on li "7102.71.10: HR Expense, Other, [PERSON_NAME]" at bounding box center [1089, 300] width 406 height 34
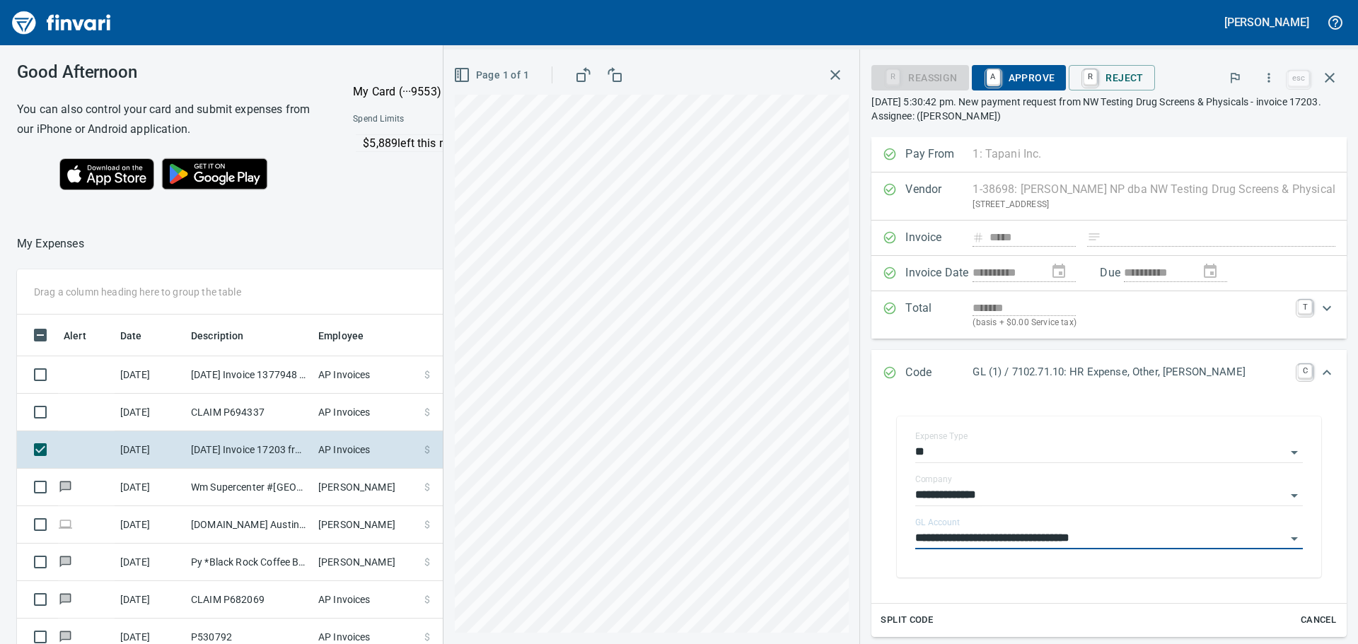
type input "**********"
click at [998, 74] on span "A Approve" at bounding box center [1019, 78] width 72 height 24
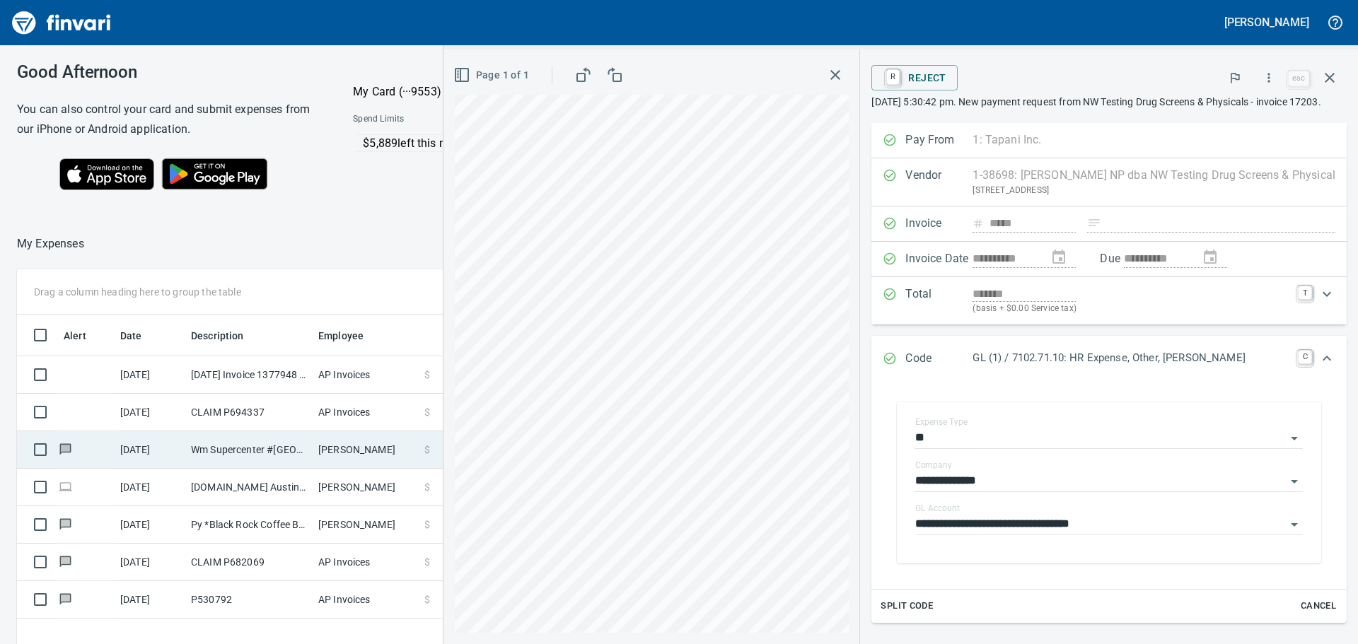
click at [222, 448] on td "Wm Supercenter #[GEOGRAPHIC_DATA]" at bounding box center [248, 449] width 127 height 37
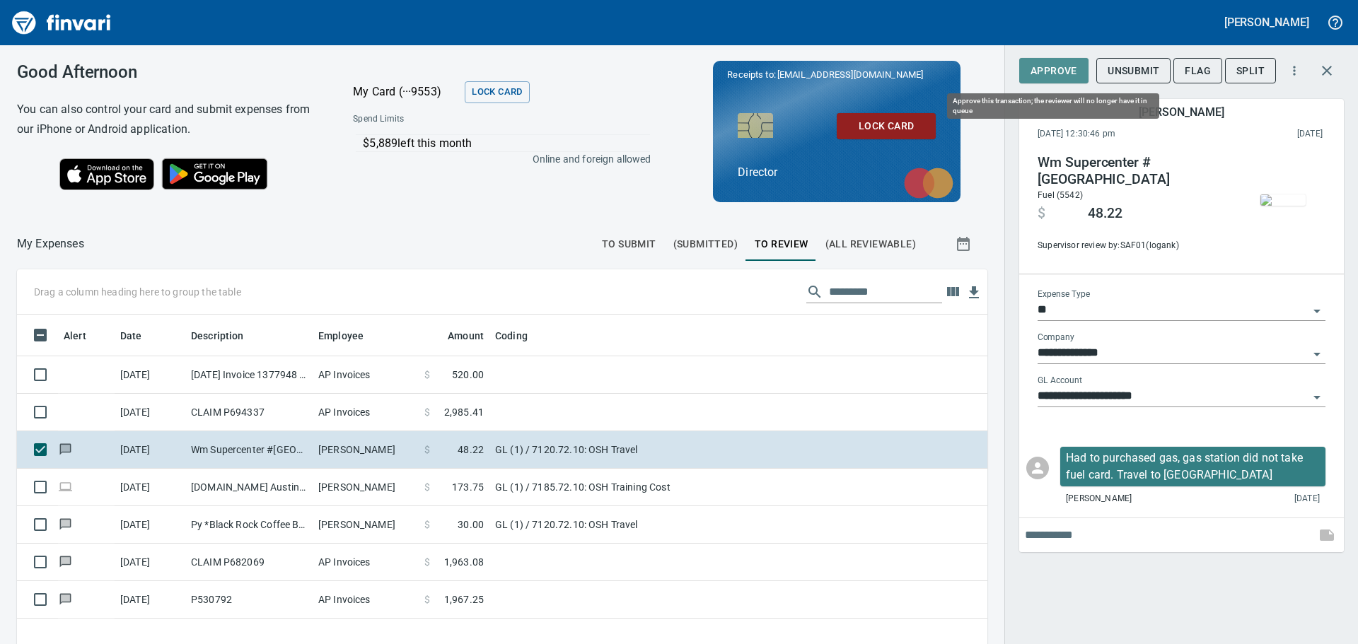
click at [1053, 69] on span "Approve" at bounding box center [1053, 71] width 47 height 18
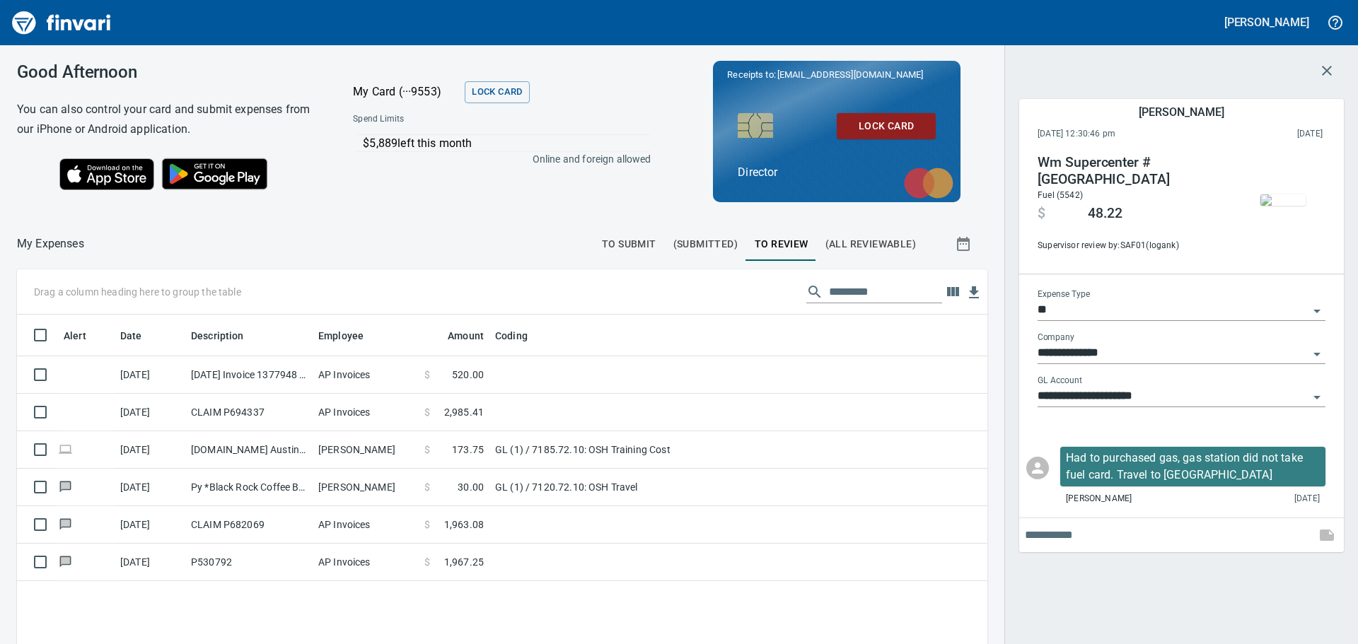
scroll to position [478, 949]
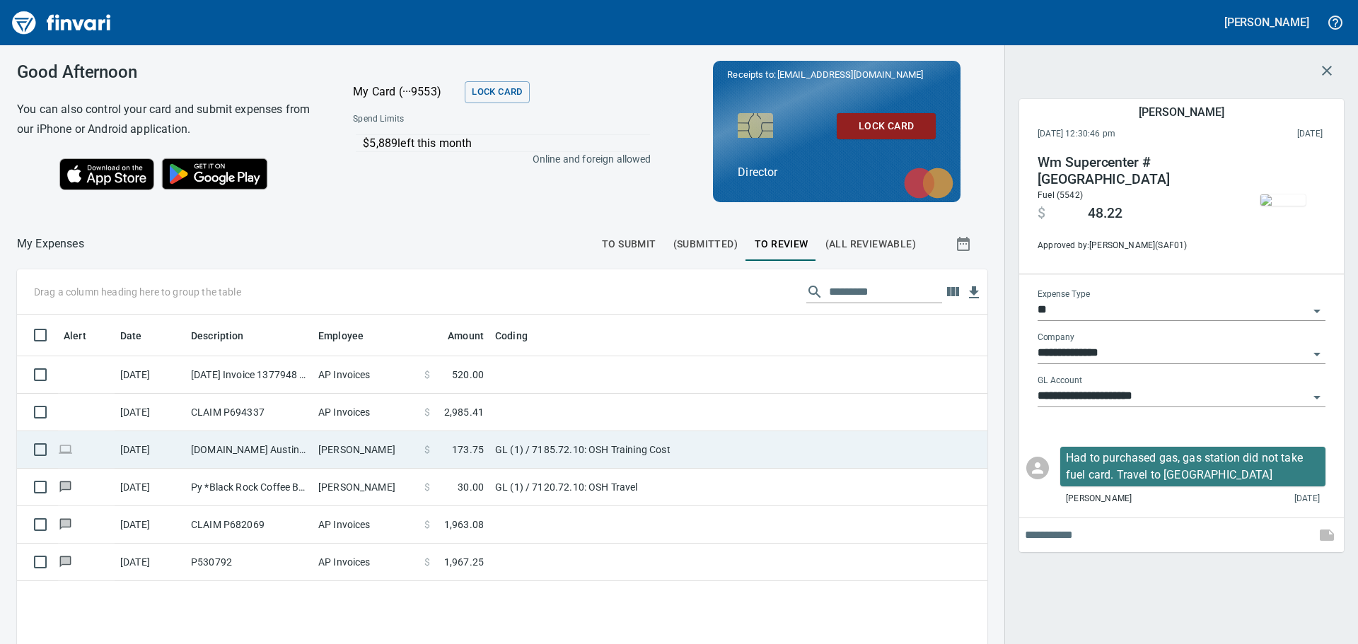
click at [243, 448] on td "[DOMAIN_NAME] Austin [GEOGRAPHIC_DATA]" at bounding box center [248, 449] width 127 height 37
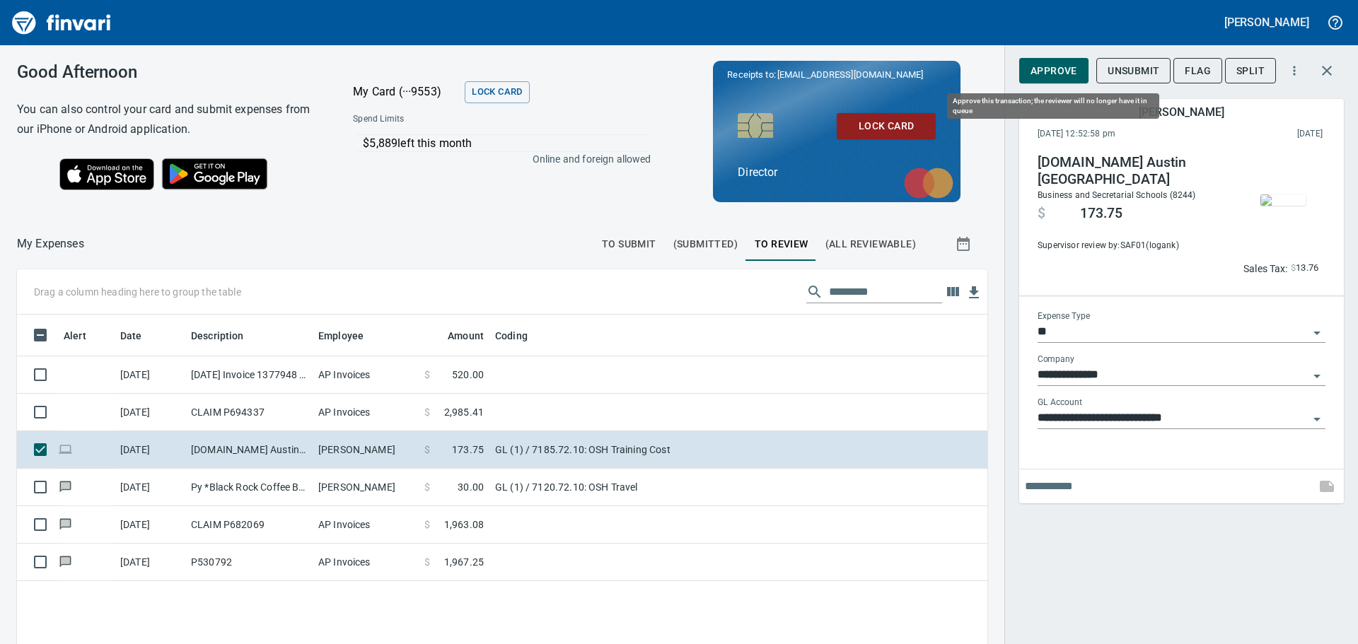
click at [1060, 67] on span "Approve" at bounding box center [1053, 71] width 47 height 18
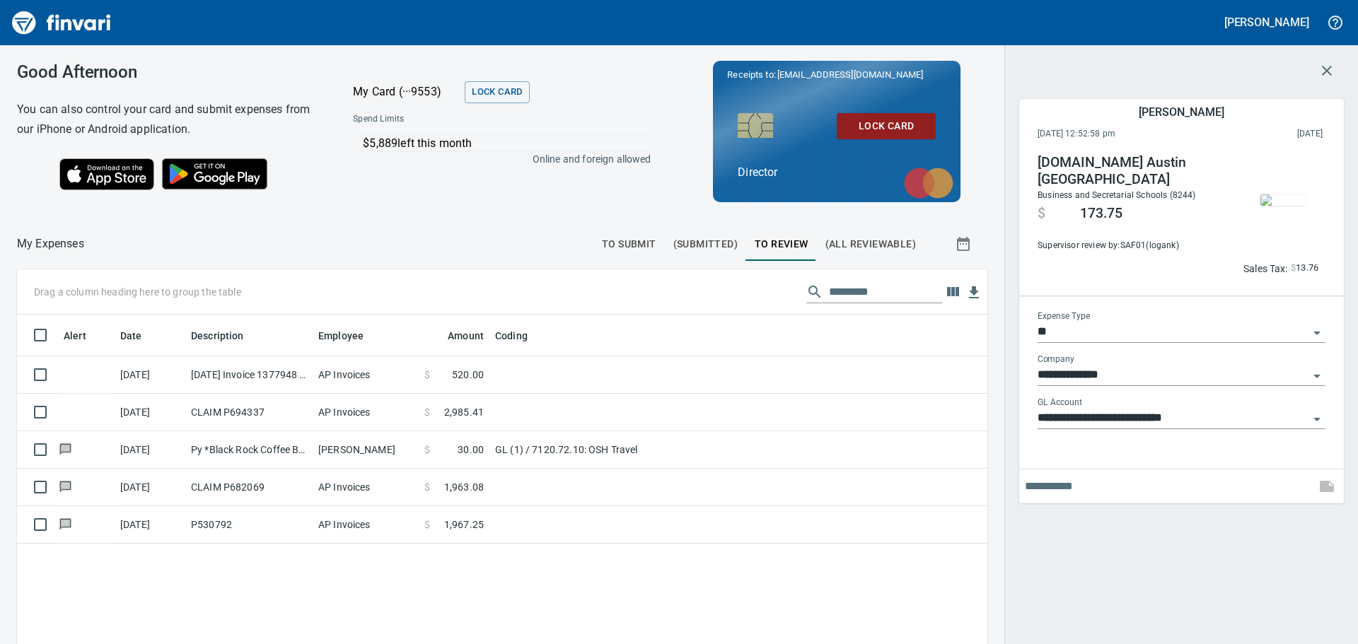
scroll to position [478, 949]
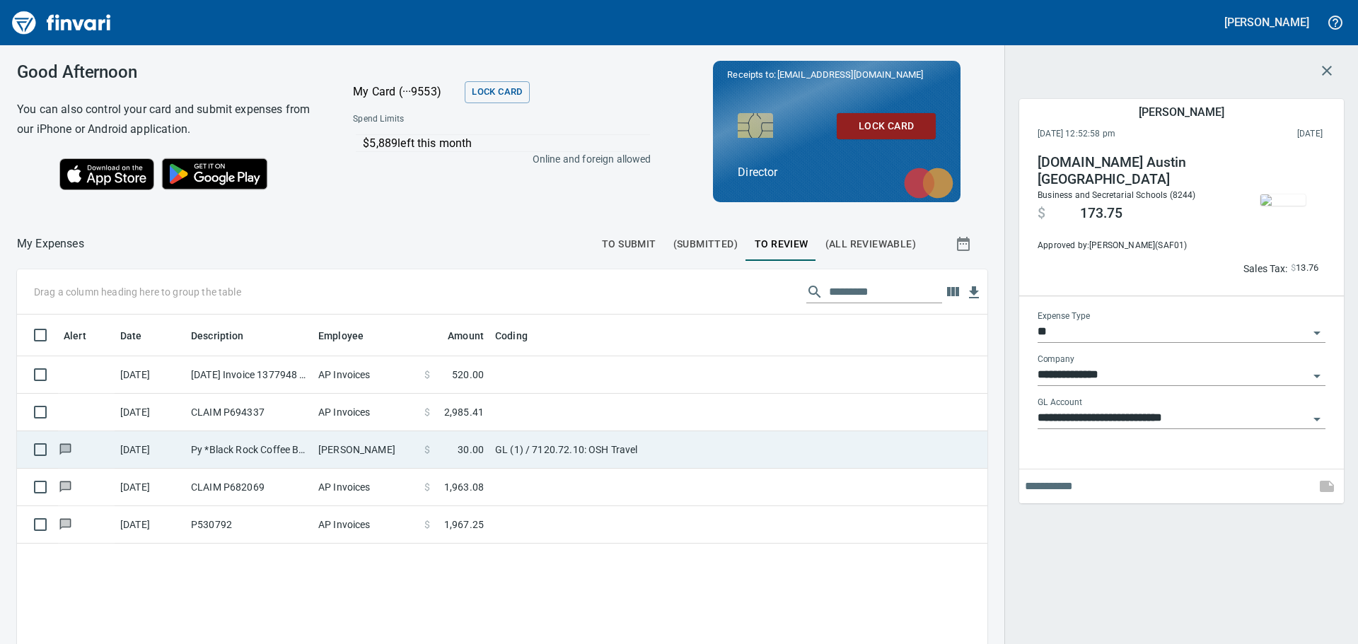
click at [366, 447] on td "[PERSON_NAME]" at bounding box center [366, 449] width 106 height 37
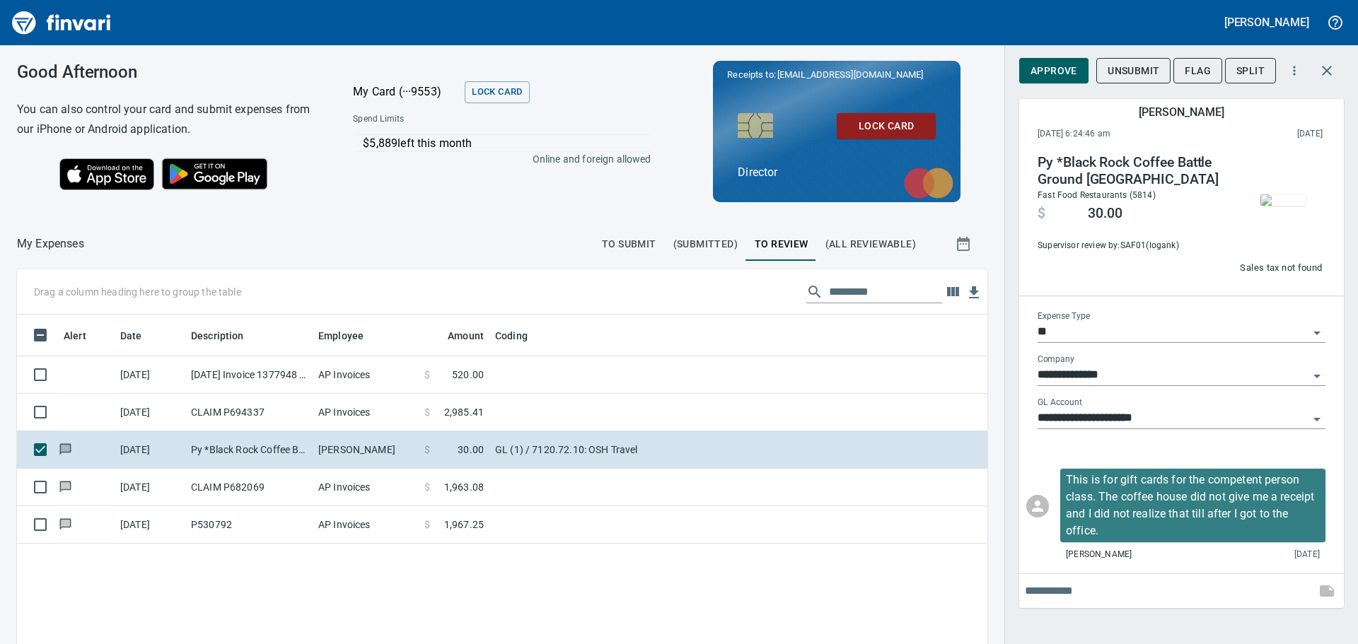
scroll to position [478, 949]
click at [1315, 424] on icon "Open" at bounding box center [1316, 419] width 17 height 17
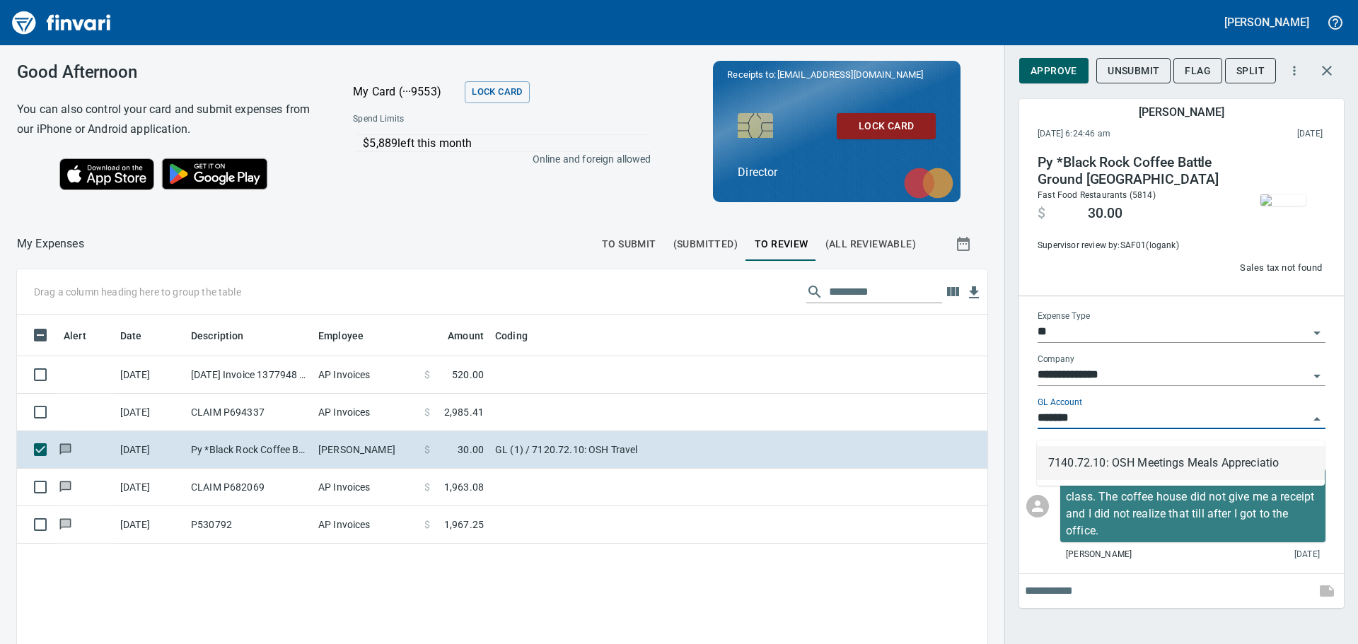
click at [1202, 459] on li "7140.72.10: OSH Meetings Meals Appreciatio" at bounding box center [1181, 463] width 288 height 34
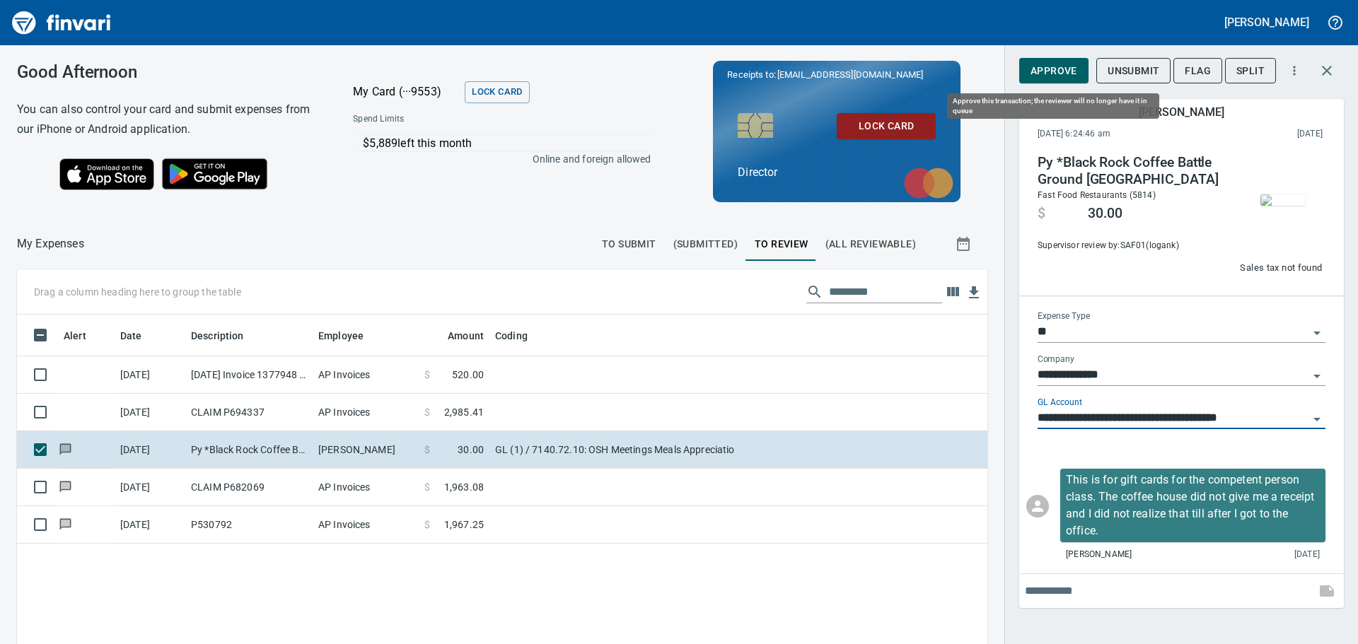
type input "**********"
click at [1050, 66] on span "Approve" at bounding box center [1053, 71] width 47 height 18
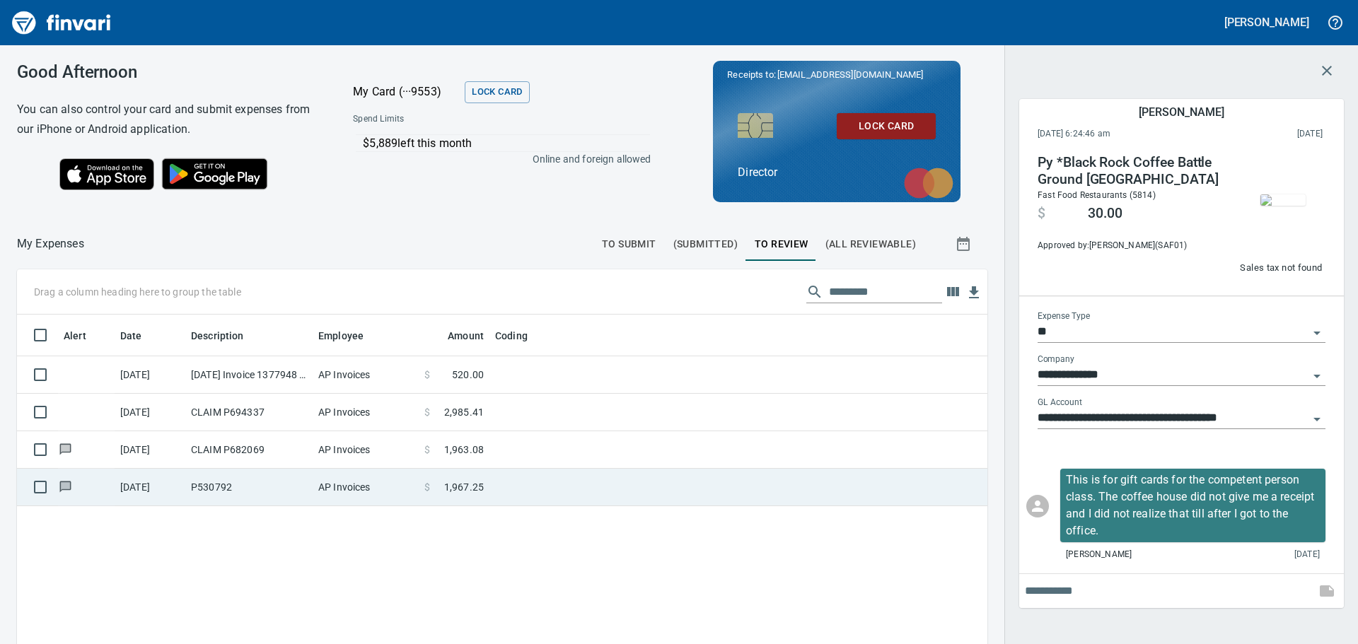
click at [229, 488] on td "P530792" at bounding box center [248, 487] width 127 height 37
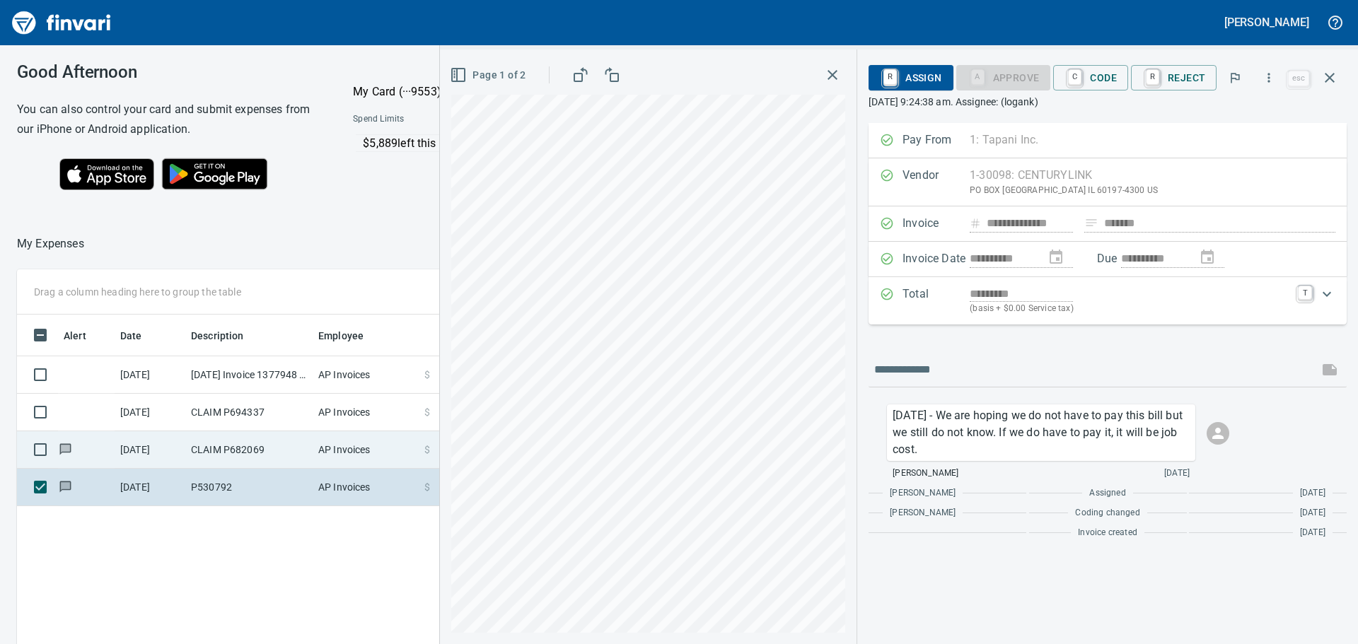
click at [206, 453] on td "CLAIM P682069" at bounding box center [248, 449] width 127 height 37
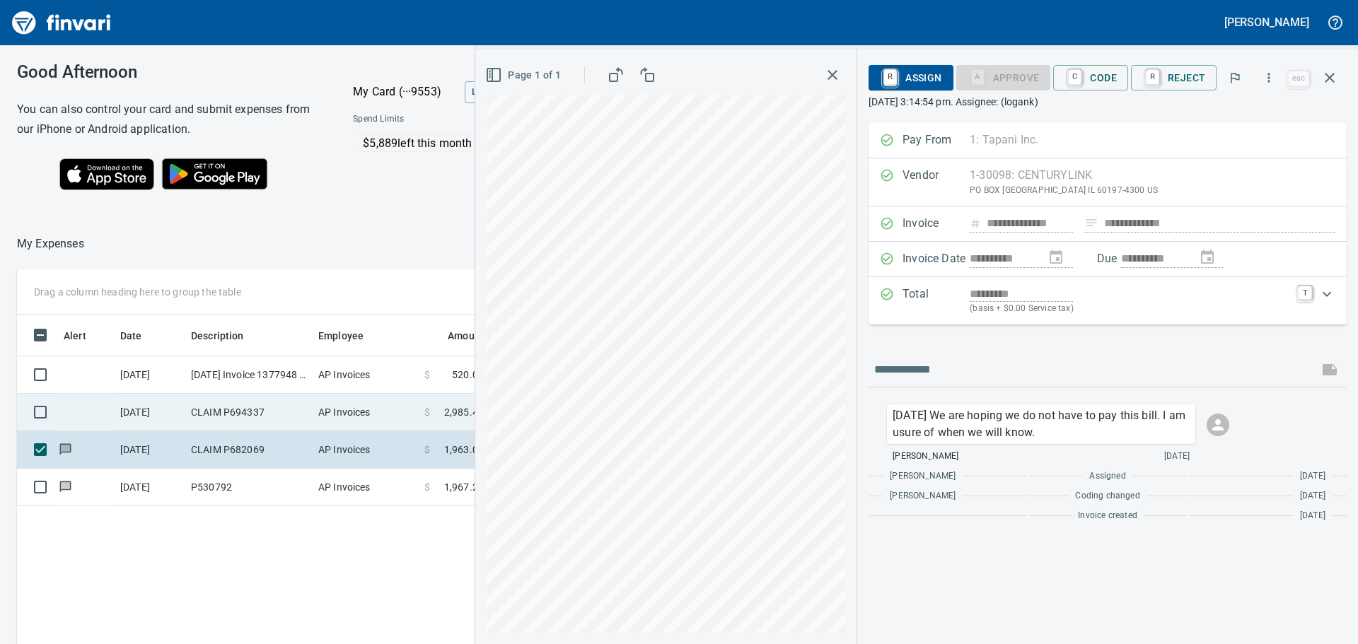
click at [209, 407] on td "CLAIM P694337" at bounding box center [248, 412] width 127 height 37
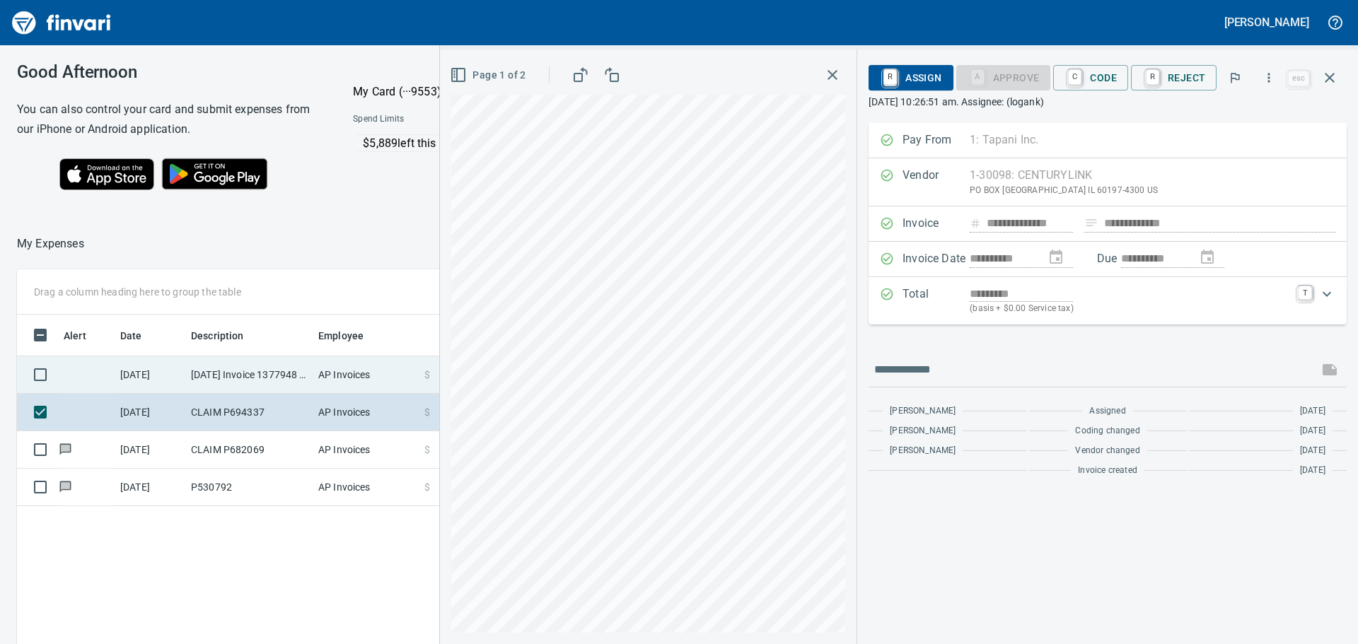
click at [206, 371] on td "[DATE] Invoice 1377948 from American Benefits Group (1-30666)" at bounding box center [248, 374] width 127 height 37
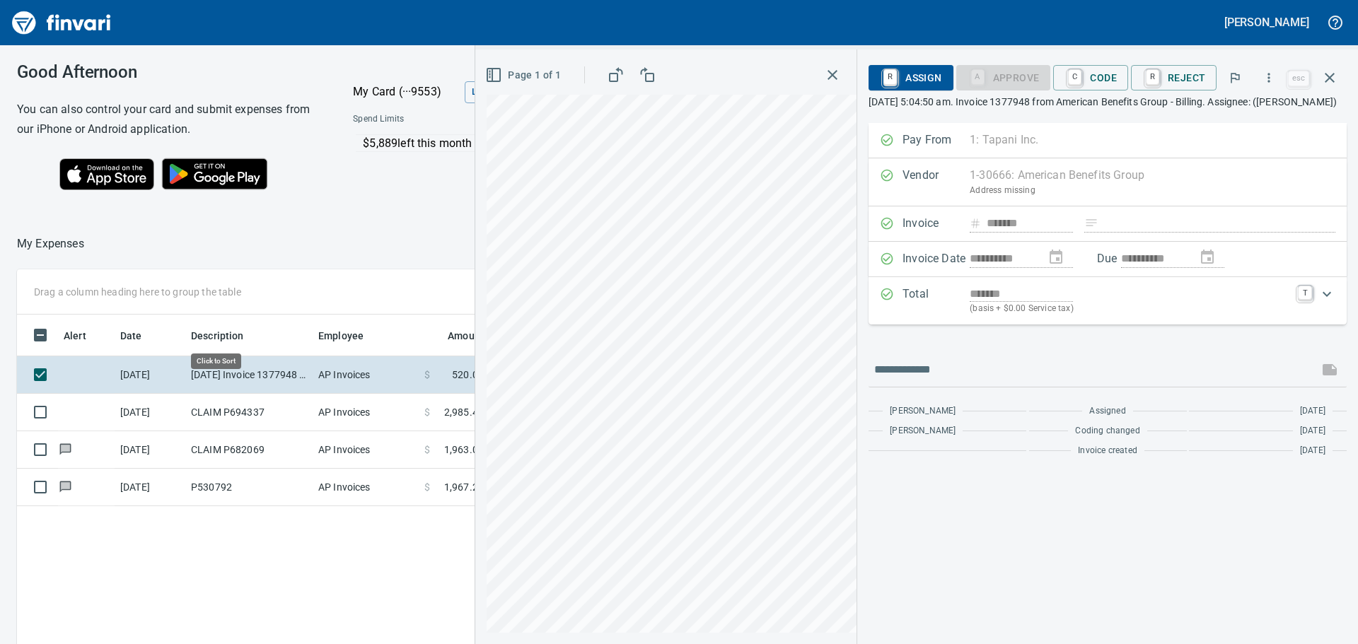
scroll to position [478, 949]
click at [1107, 74] on span "C Code" at bounding box center [1090, 78] width 52 height 24
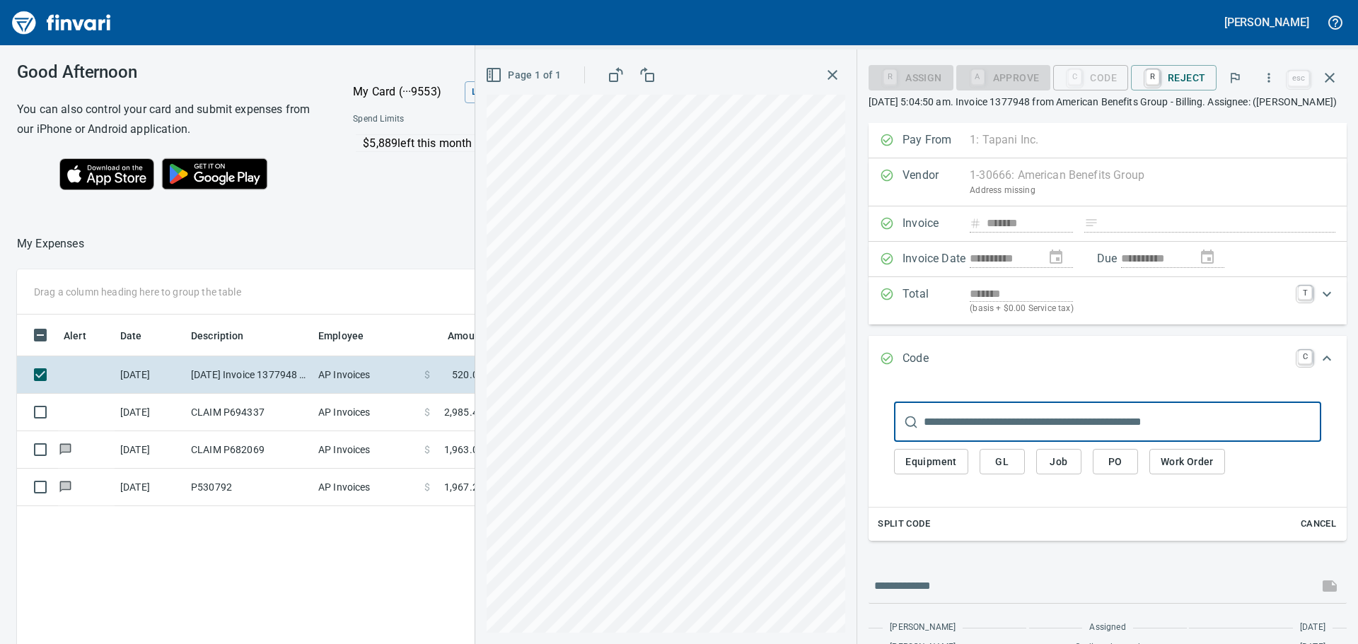
click at [994, 471] on span "GL" at bounding box center [1002, 462] width 23 height 18
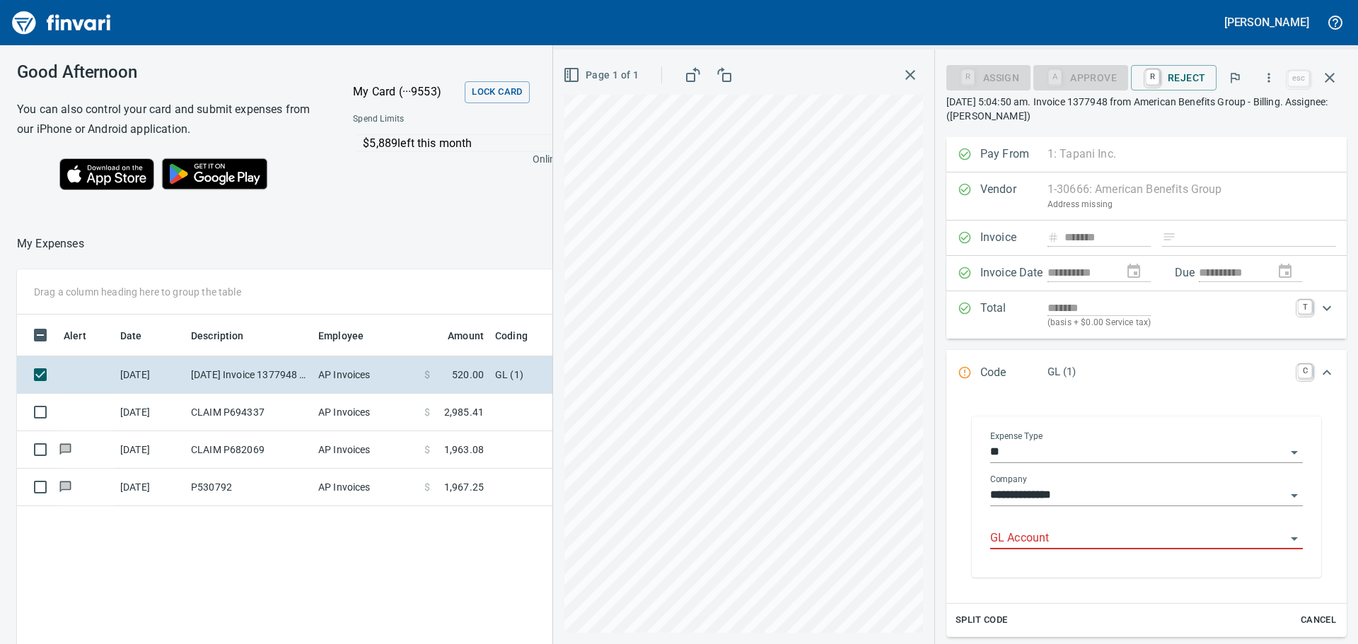
click at [1025, 539] on input "GL Account" at bounding box center [1138, 539] width 296 height 20
click at [1070, 576] on li "7210.71.10: HR Professional Fees" at bounding box center [1142, 575] width 300 height 34
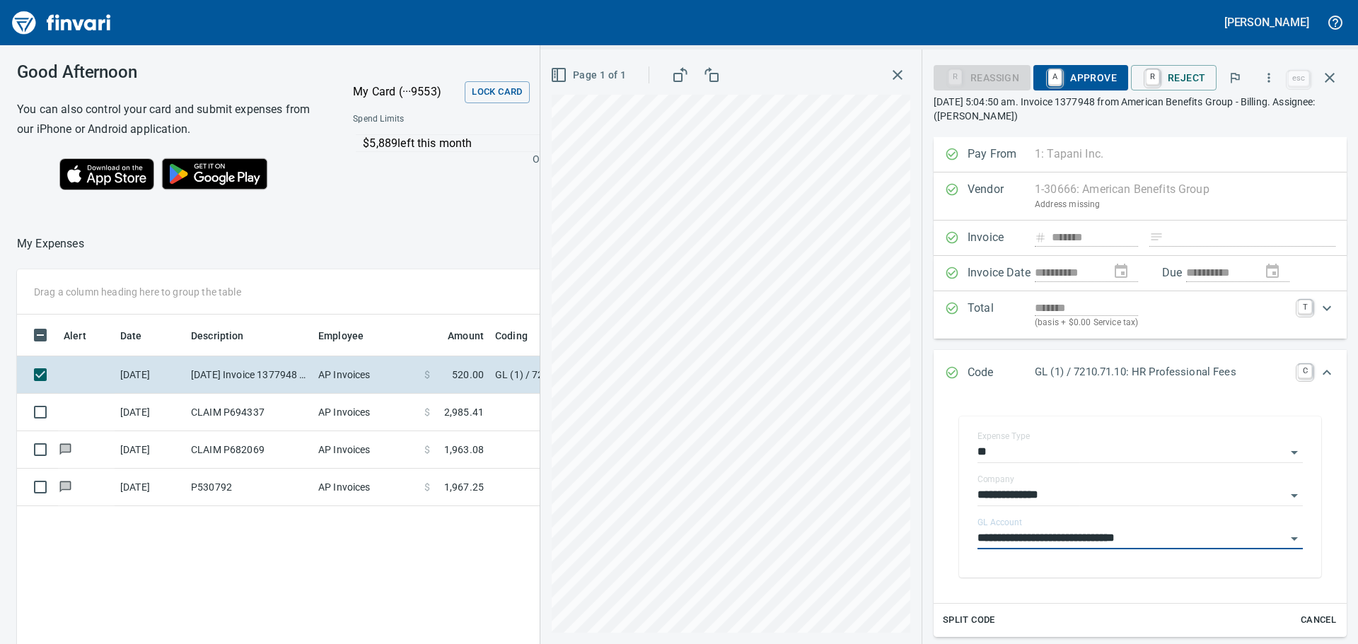
type input "**********"
click at [1073, 76] on span "A Approve" at bounding box center [1080, 78] width 72 height 24
